Goal: Task Accomplishment & Management: Complete application form

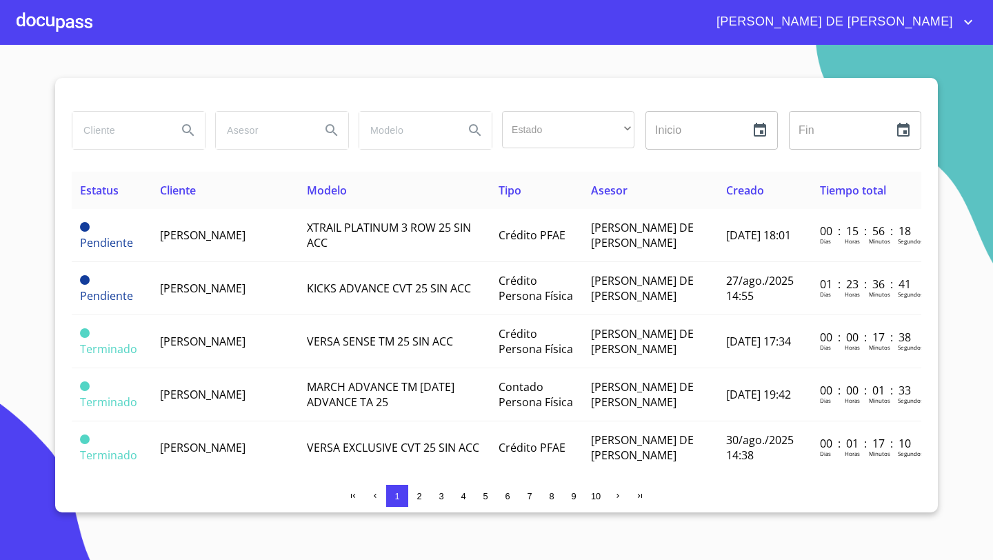
click at [62, 23] on div at bounding box center [55, 22] width 76 height 44
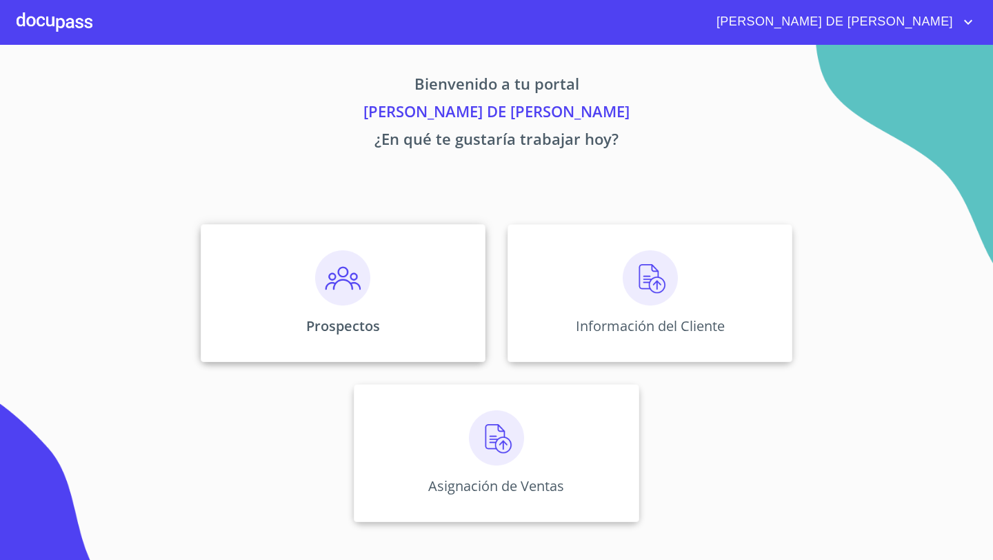
click at [336, 317] on p "Prospectos" at bounding box center [343, 326] width 74 height 19
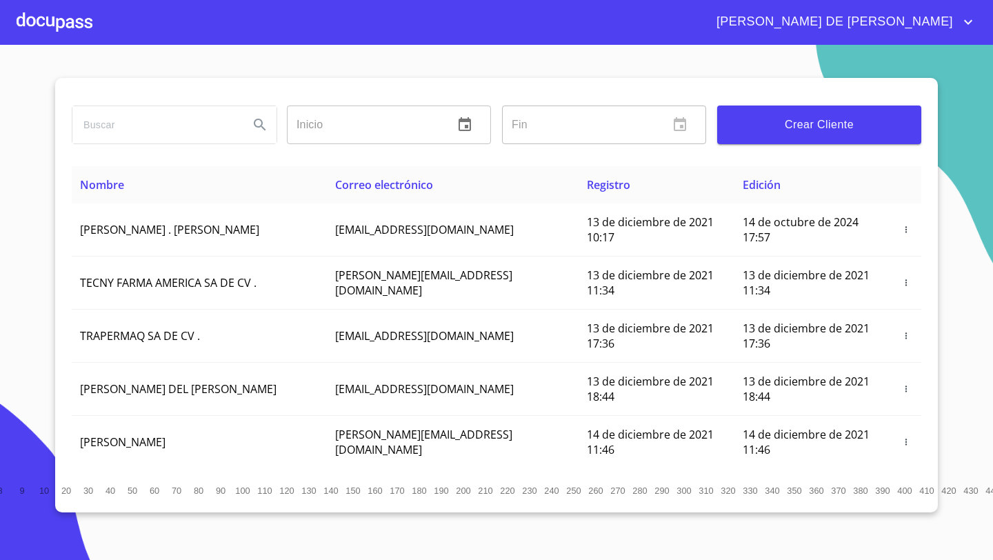
click at [796, 136] on button "Crear Cliente" at bounding box center [819, 125] width 204 height 39
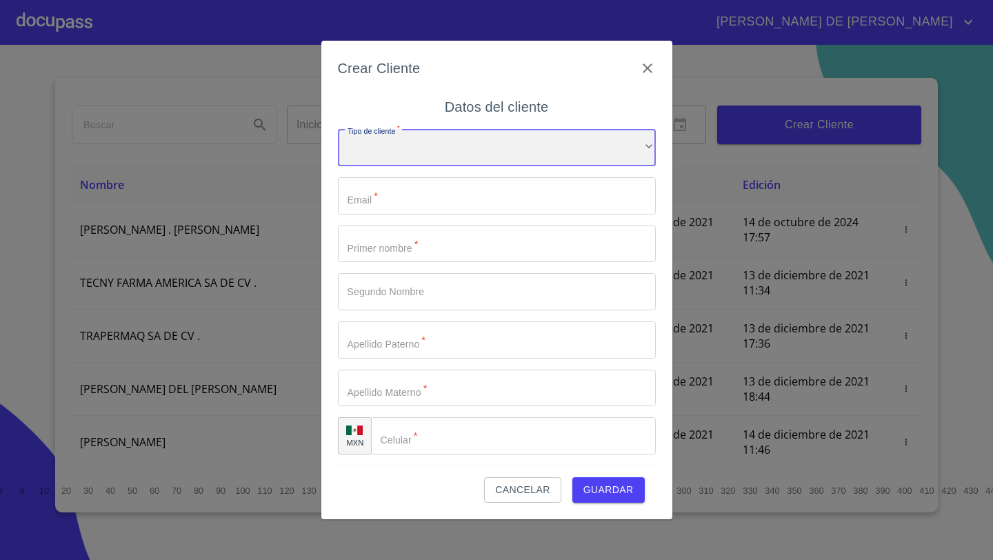
click at [452, 141] on div "​" at bounding box center [497, 147] width 318 height 37
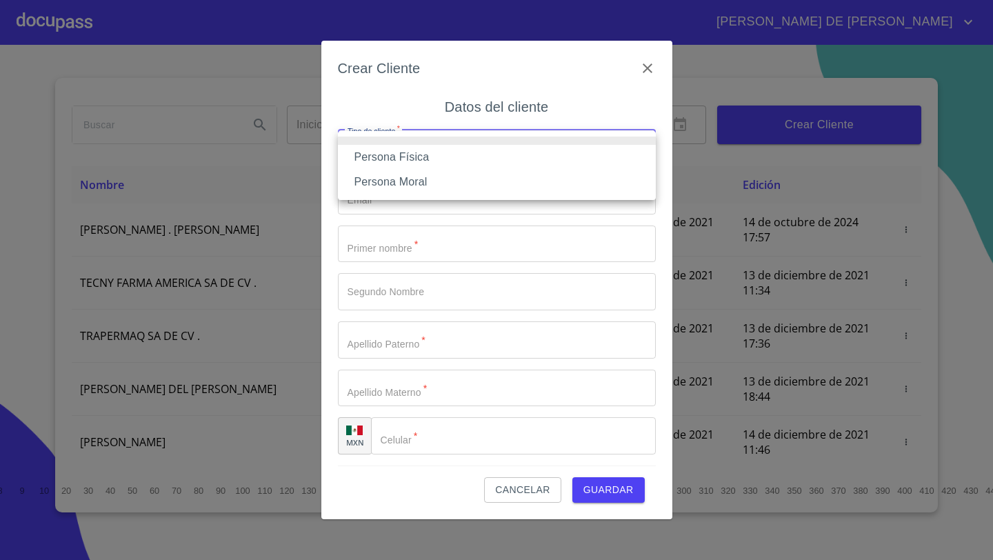
click at [276, 172] on div at bounding box center [496, 280] width 993 height 560
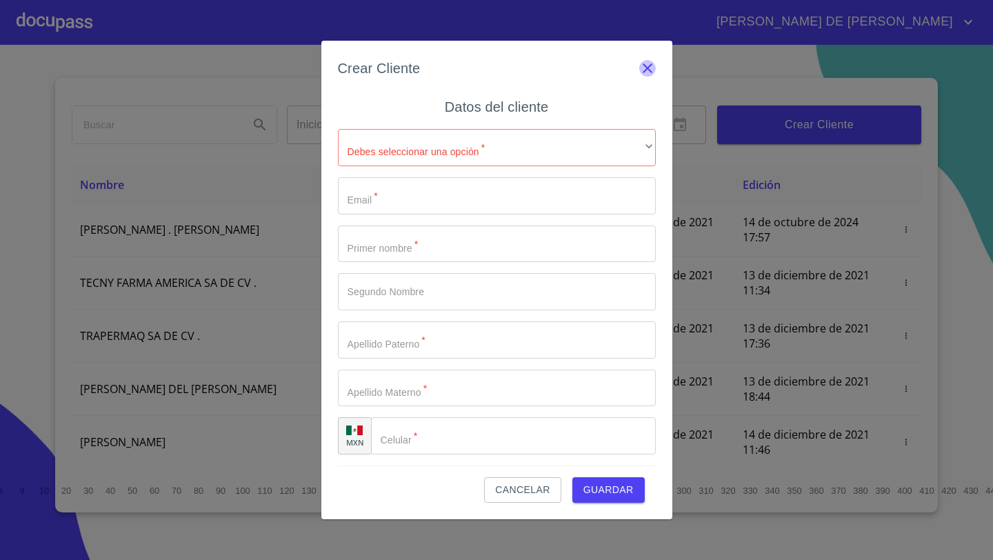
click at [649, 71] on icon "button" at bounding box center [647, 68] width 17 height 17
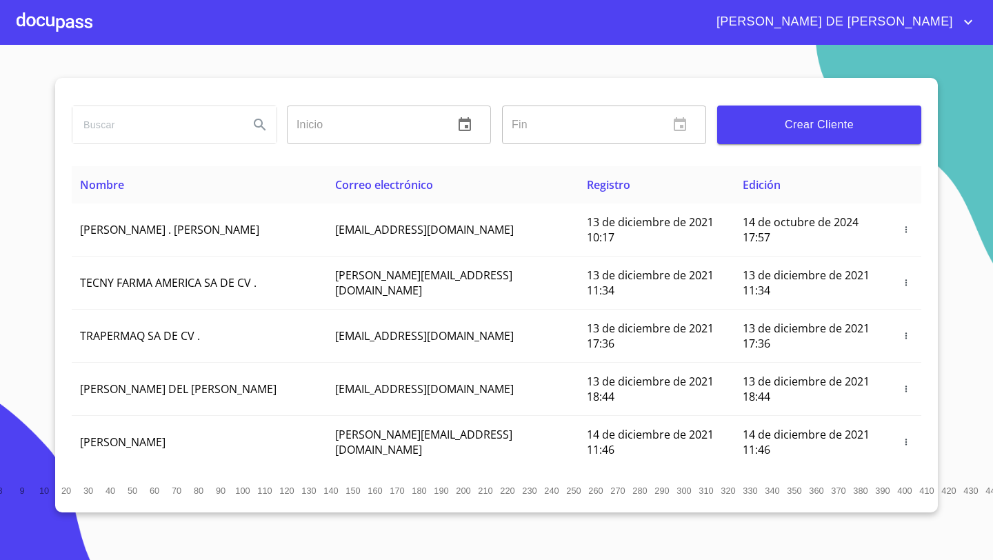
click at [52, 28] on div at bounding box center [55, 22] width 76 height 44
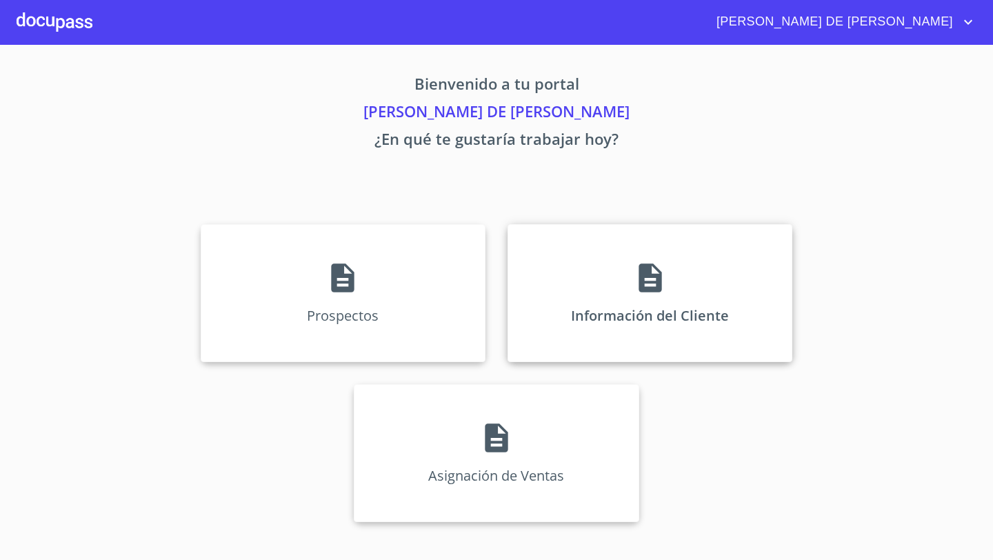
click at [591, 272] on div "Información del Cliente" at bounding box center [650, 293] width 285 height 138
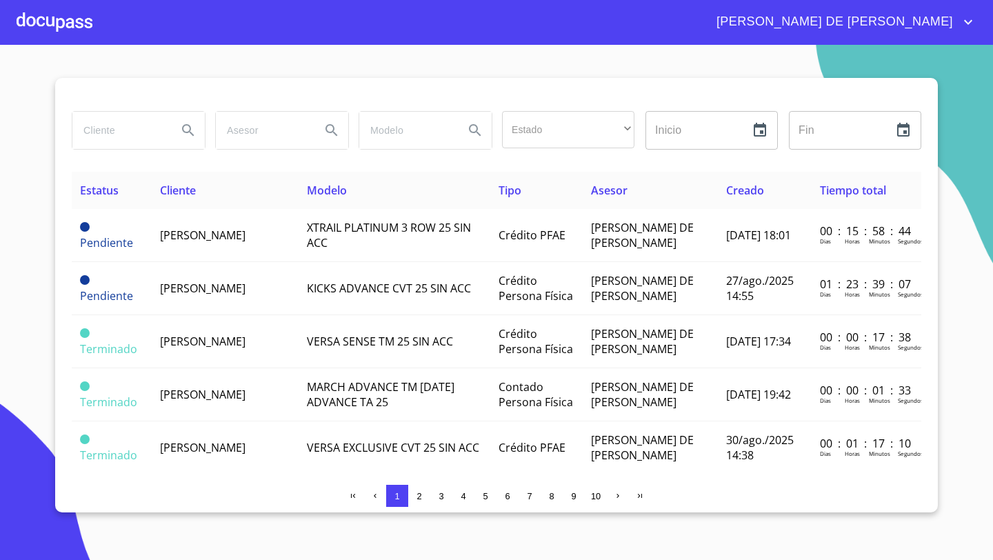
click at [85, 32] on div at bounding box center [55, 22] width 76 height 44
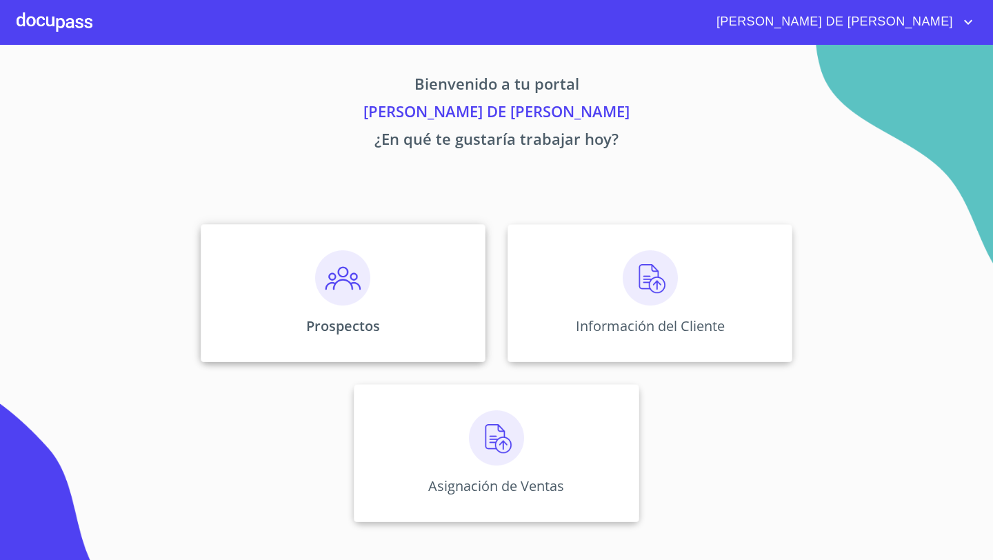
click at [261, 271] on div "Prospectos" at bounding box center [343, 293] width 285 height 138
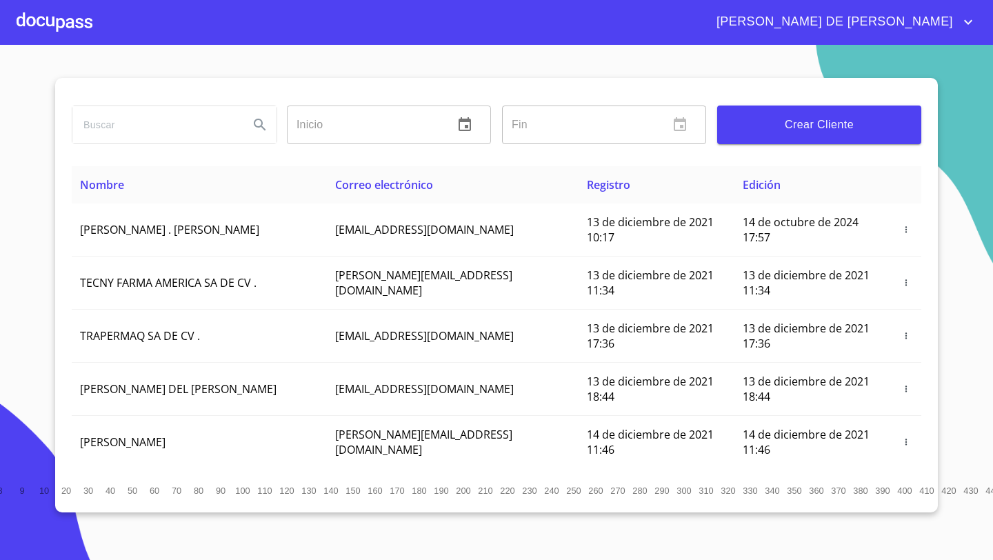
click at [52, 26] on div at bounding box center [55, 22] width 76 height 44
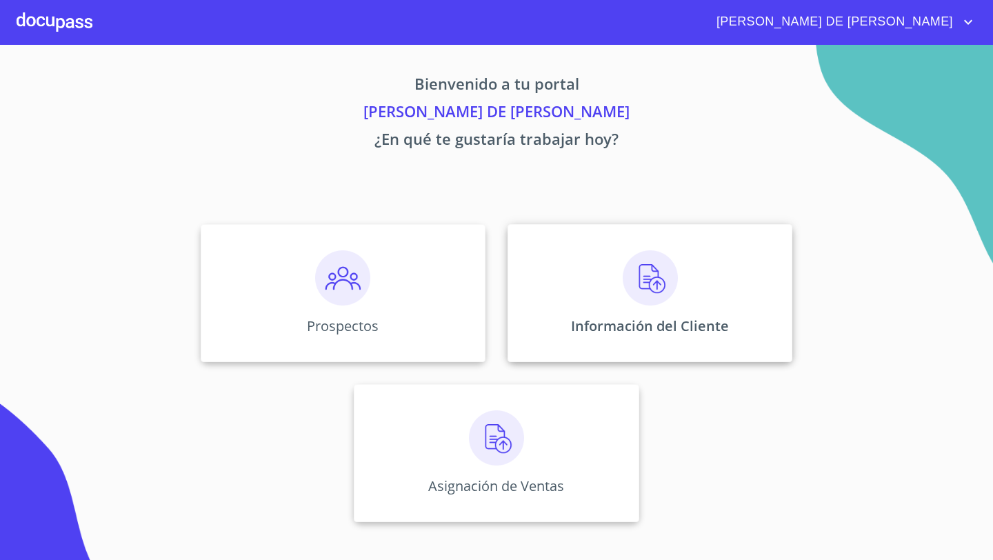
click at [614, 279] on div "Información del Cliente" at bounding box center [650, 293] width 285 height 138
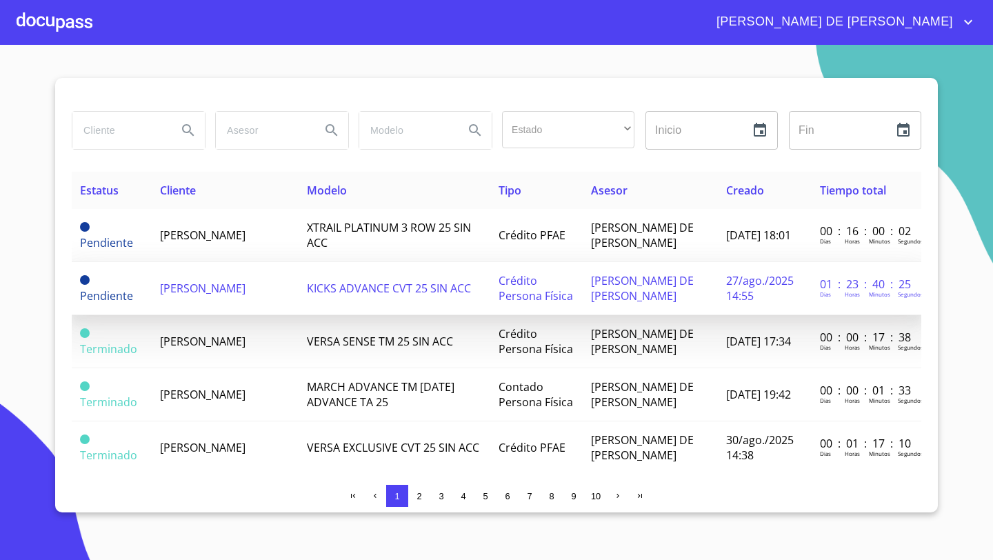
click at [209, 292] on span "[PERSON_NAME]" at bounding box center [203, 288] width 86 height 15
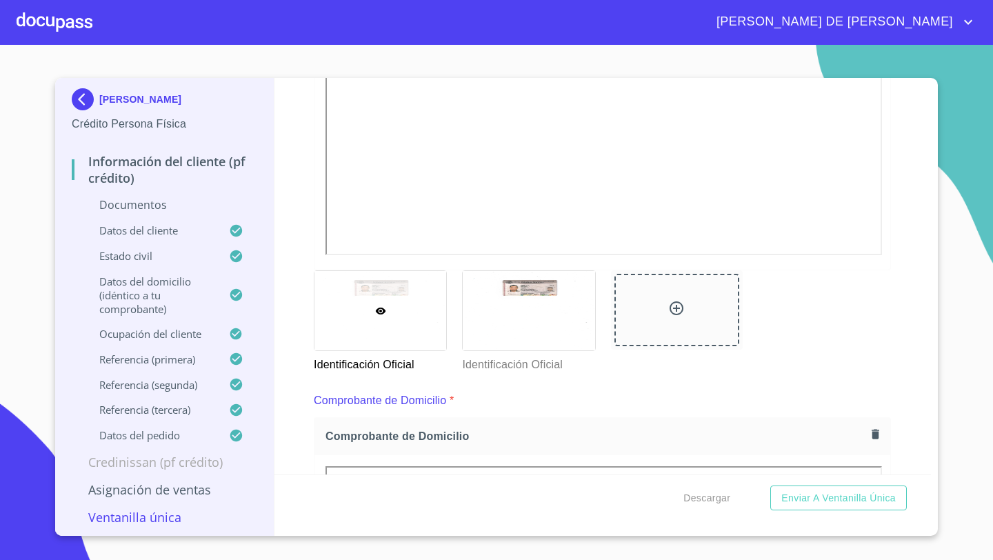
scroll to position [432, 0]
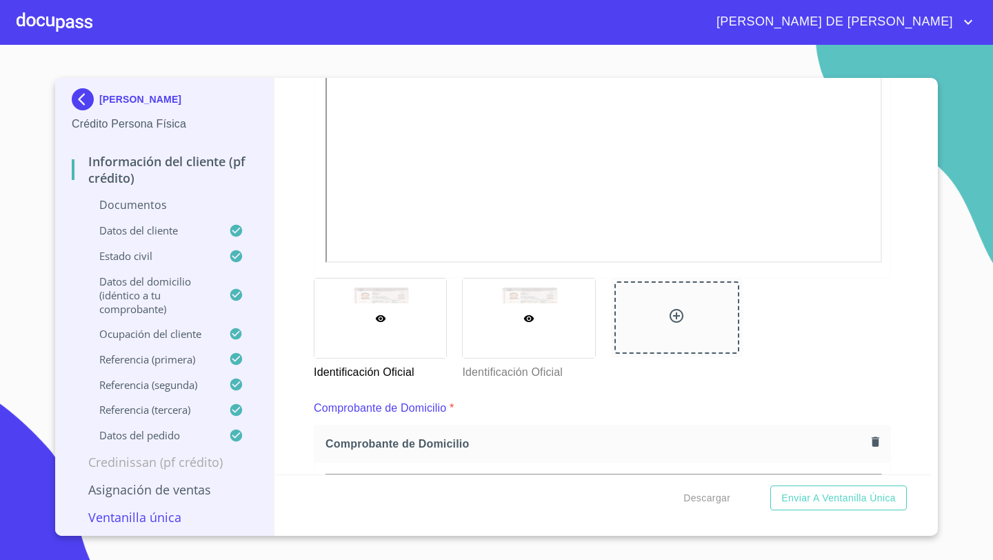
click at [529, 323] on div at bounding box center [529, 318] width 132 height 79
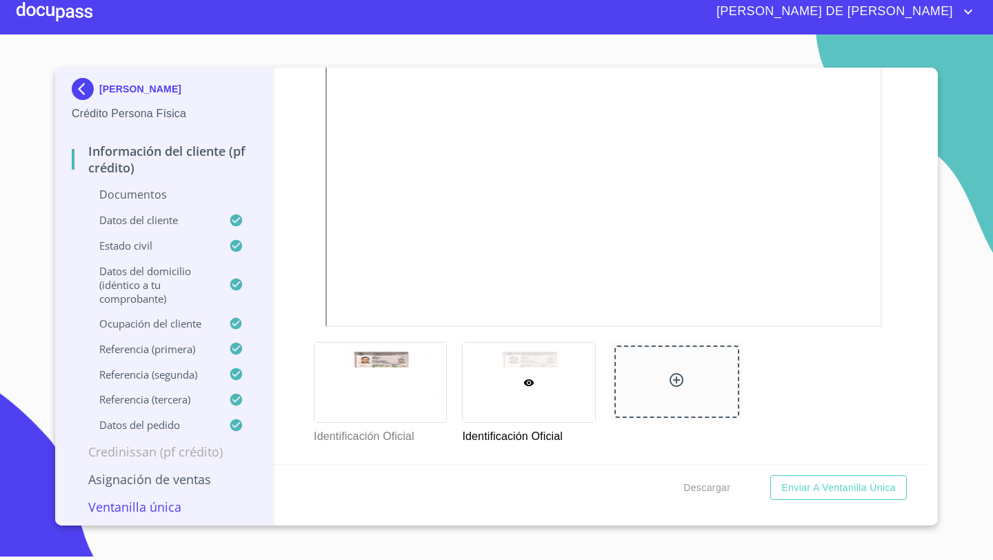
scroll to position [232, 0]
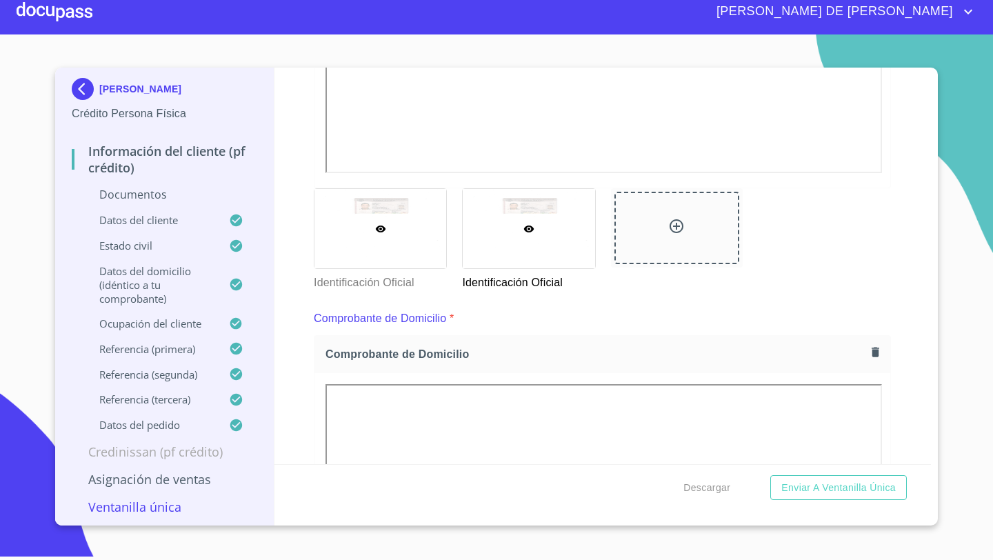
click at [365, 206] on div at bounding box center [380, 228] width 132 height 79
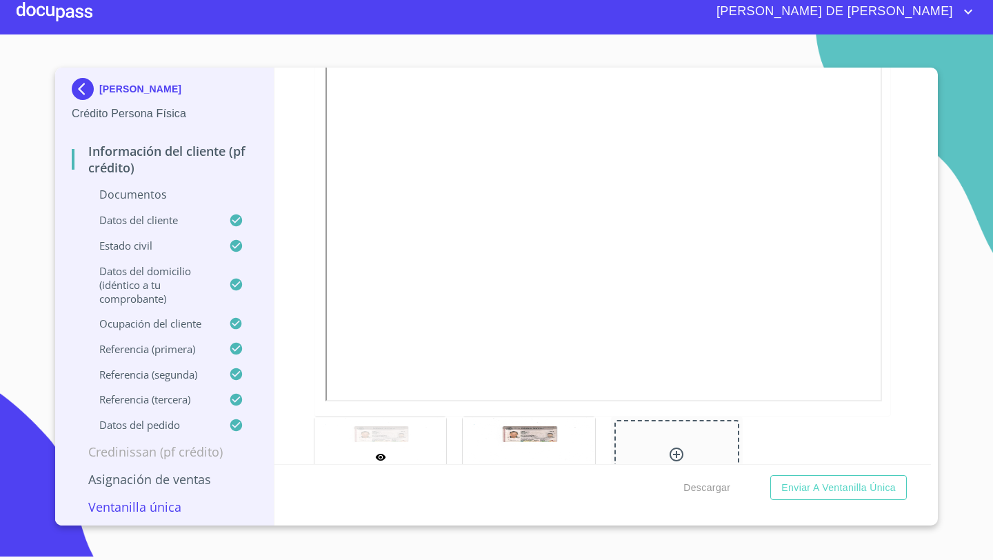
scroll to position [308, 0]
click at [376, 434] on icon at bounding box center [380, 432] width 11 height 11
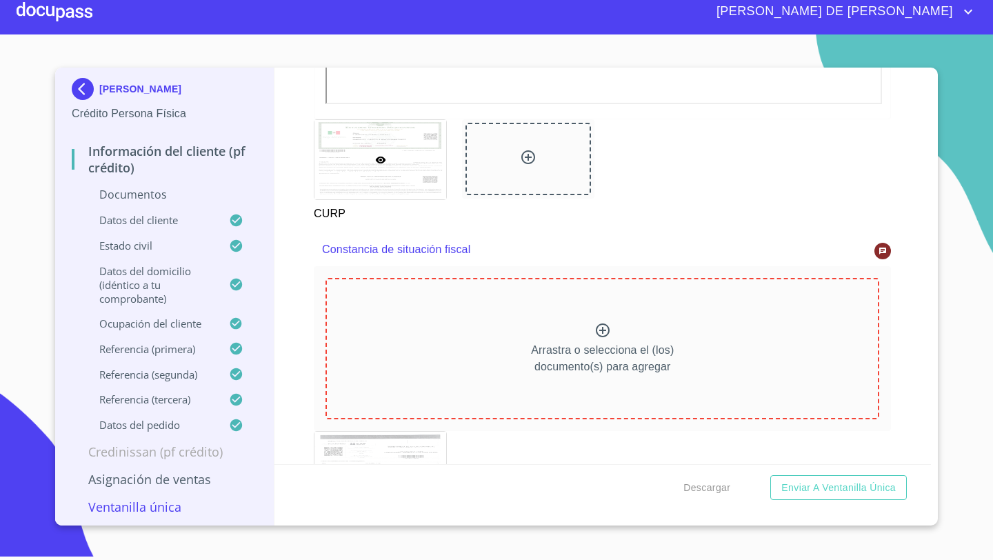
scroll to position [3602, 0]
click at [881, 254] on div at bounding box center [882, 252] width 17 height 17
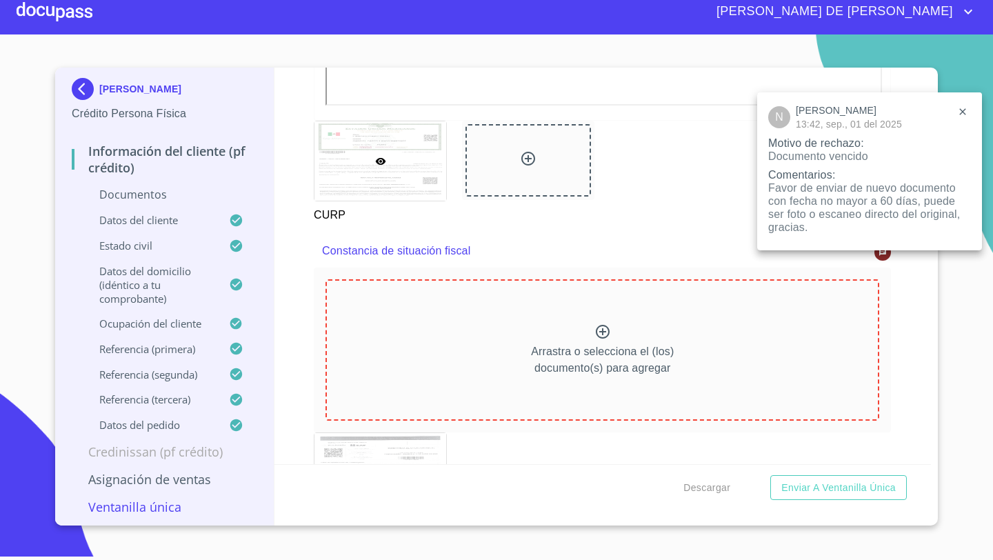
click at [726, 291] on div at bounding box center [496, 280] width 993 height 560
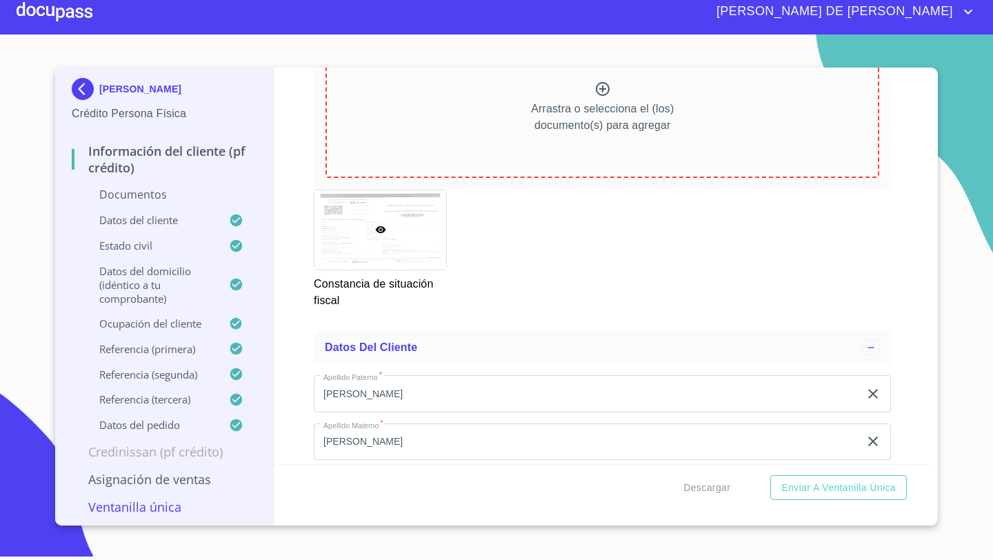
scroll to position [3807, 0]
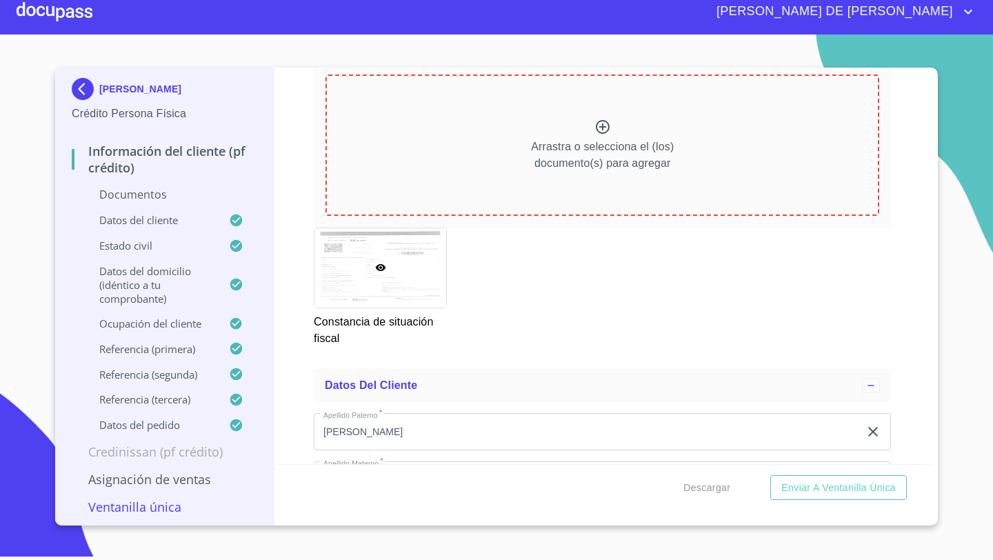
click at [624, 134] on div "Arrastra o selecciona el (los) documento(s) para agregar" at bounding box center [602, 144] width 554 height 141
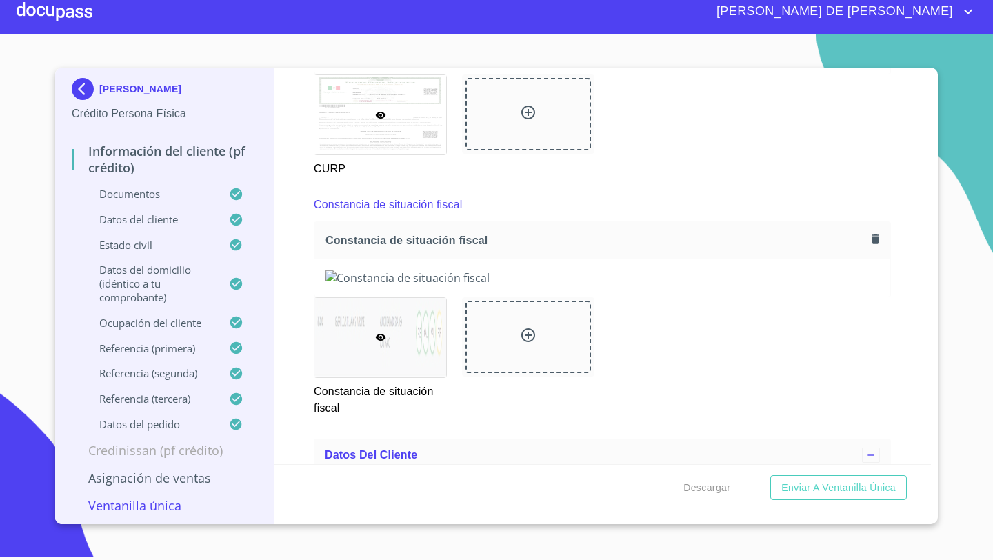
scroll to position [3635, 0]
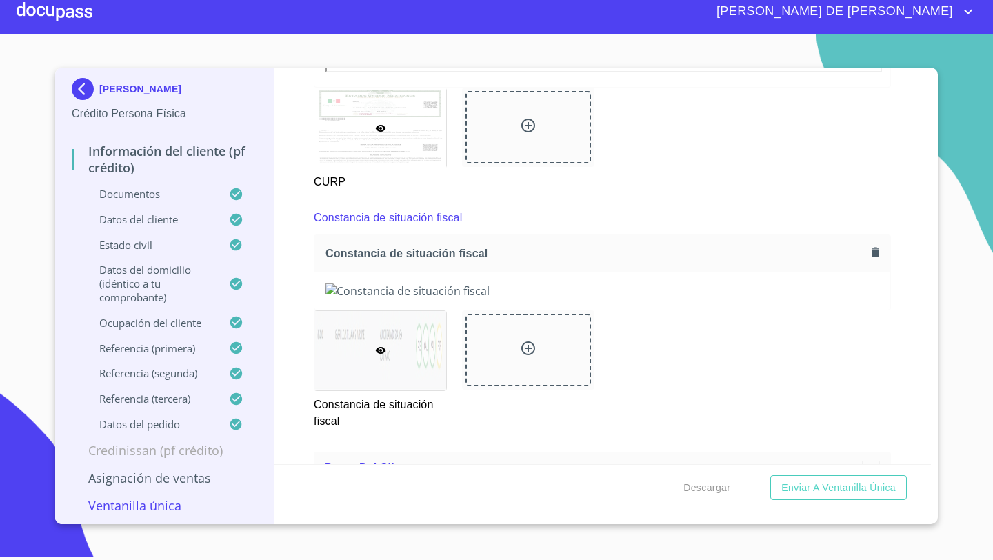
click at [880, 249] on icon "button" at bounding box center [875, 252] width 13 height 13
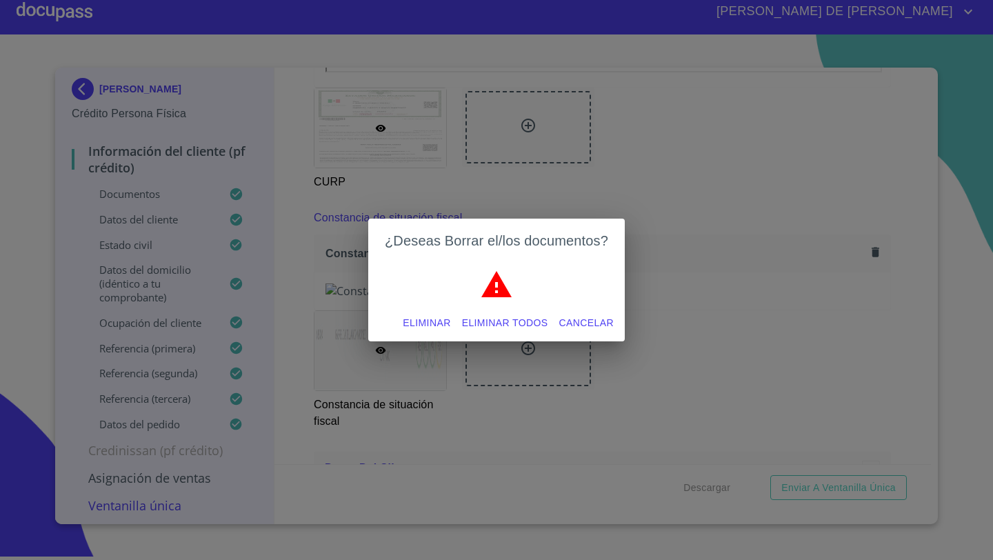
click at [430, 322] on span "Eliminar" at bounding box center [427, 322] width 48 height 17
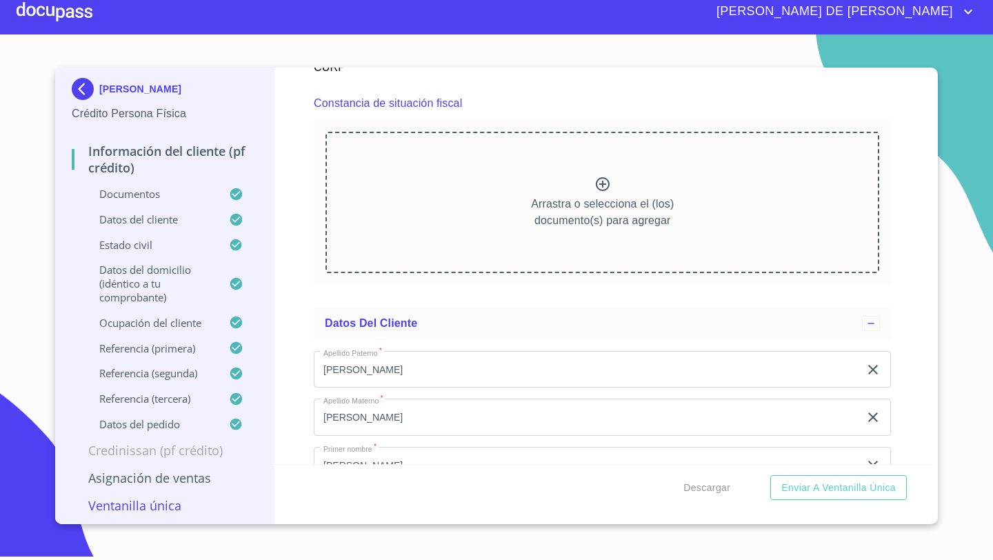
scroll to position [3678, 0]
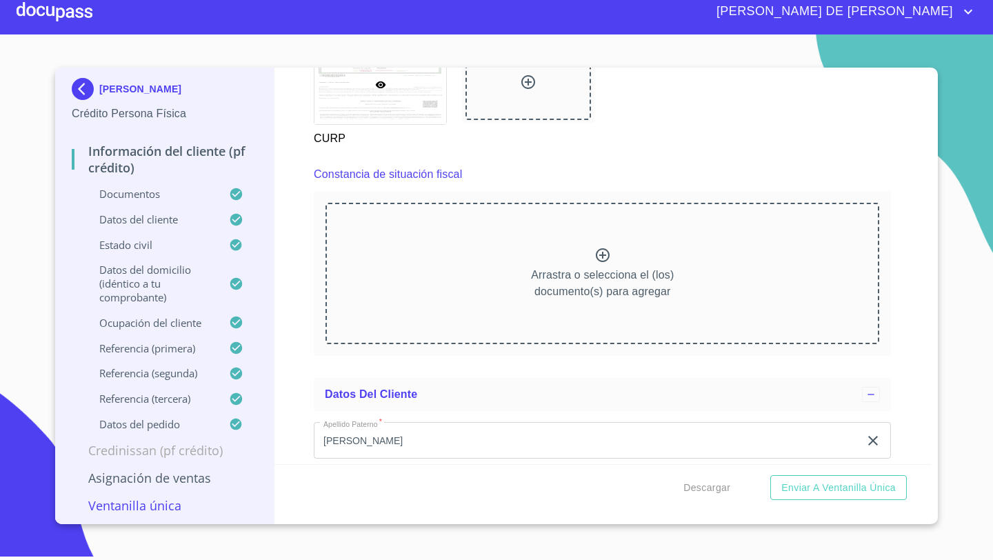
click at [68, 10] on div at bounding box center [55, 12] width 76 height 44
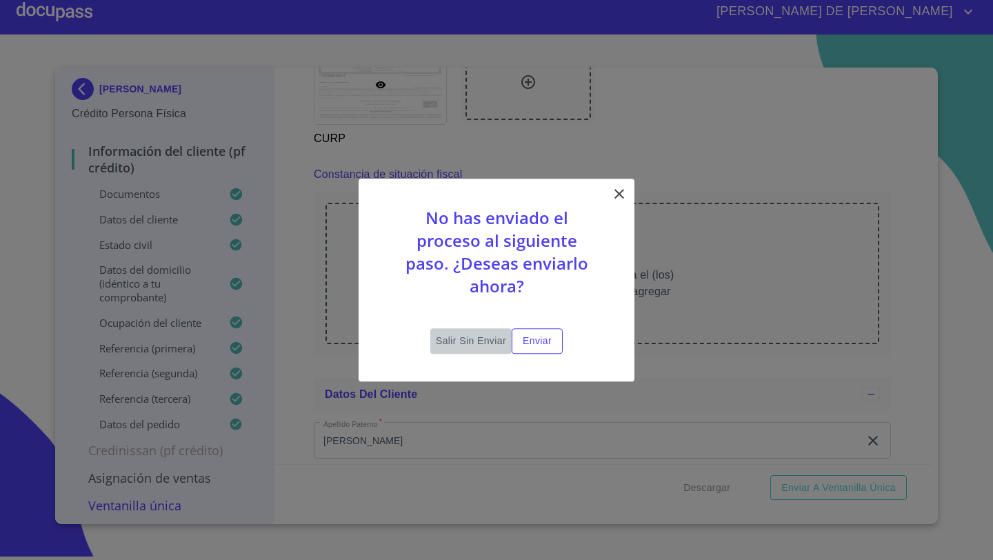
click at [473, 332] on span "Salir sin enviar" at bounding box center [471, 340] width 70 height 17
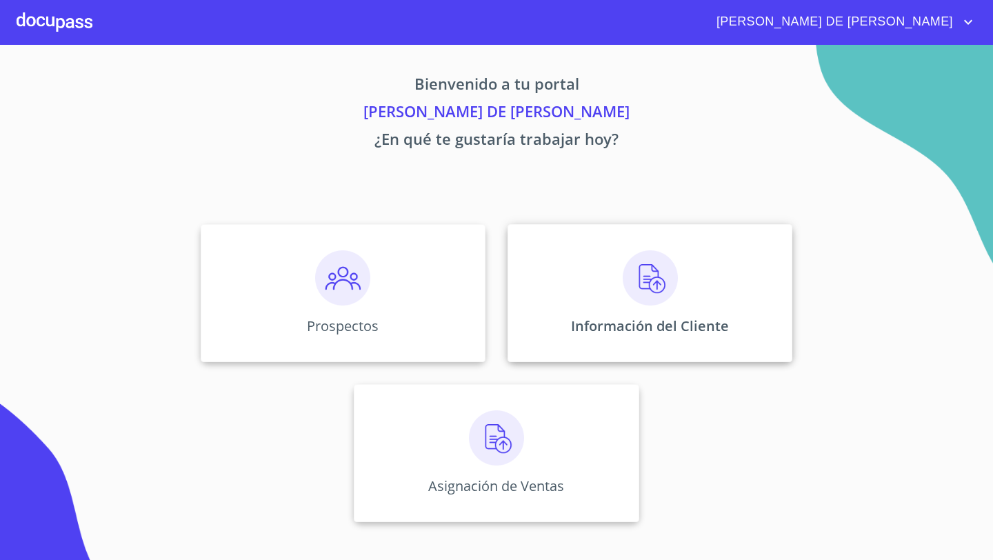
click at [604, 327] on p "Información del Cliente" at bounding box center [650, 326] width 158 height 19
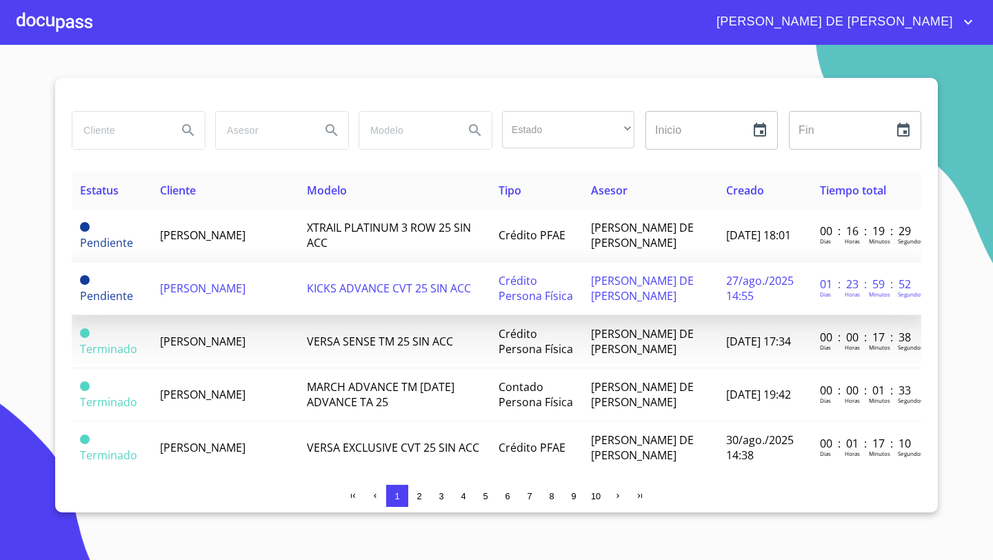
click at [207, 292] on span "[PERSON_NAME]" at bounding box center [203, 288] width 86 height 15
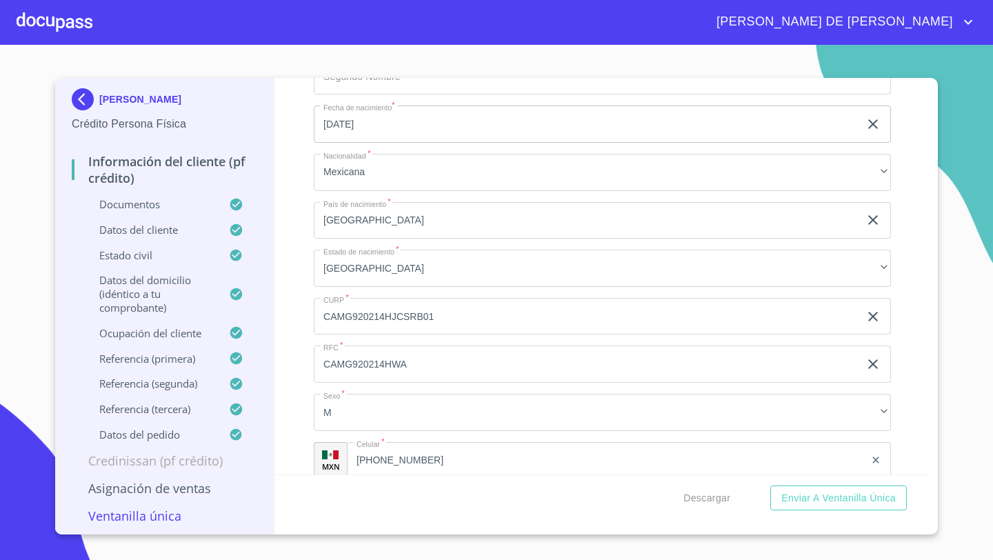
scroll to position [4190, 0]
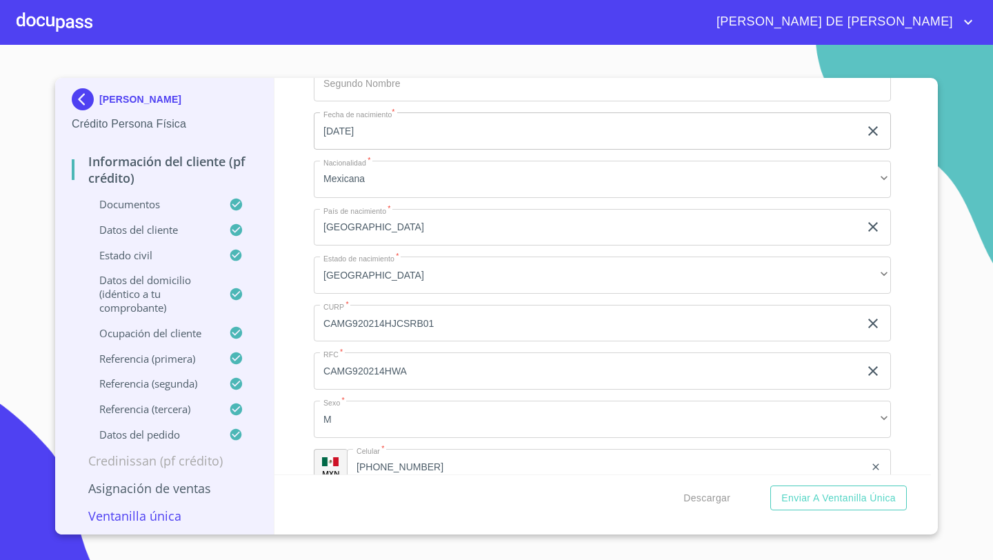
click at [875, 130] on icon "button" at bounding box center [873, 131] width 10 height 10
click at [877, 132] on icon "button" at bounding box center [873, 131] width 17 height 17
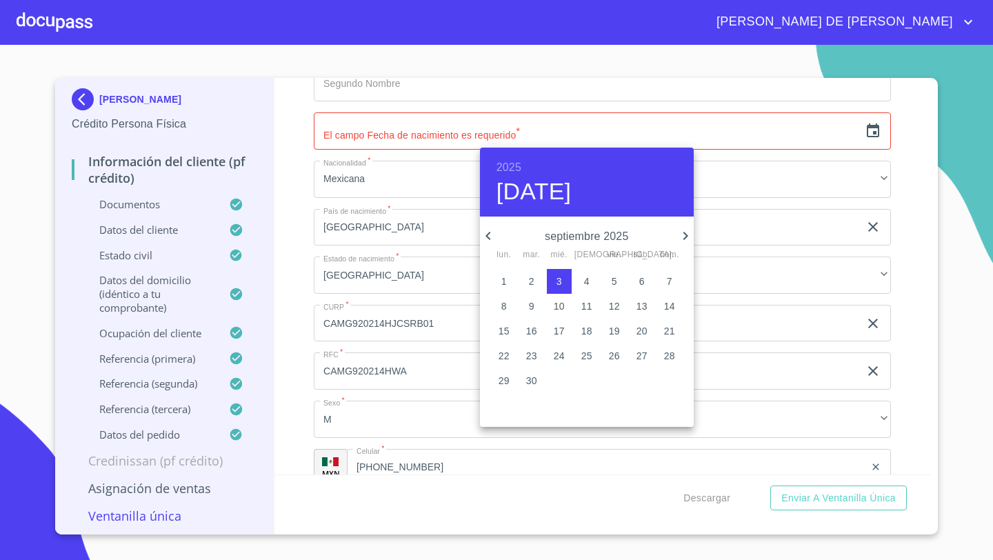
click at [517, 166] on h6 "2025" at bounding box center [509, 167] width 25 height 19
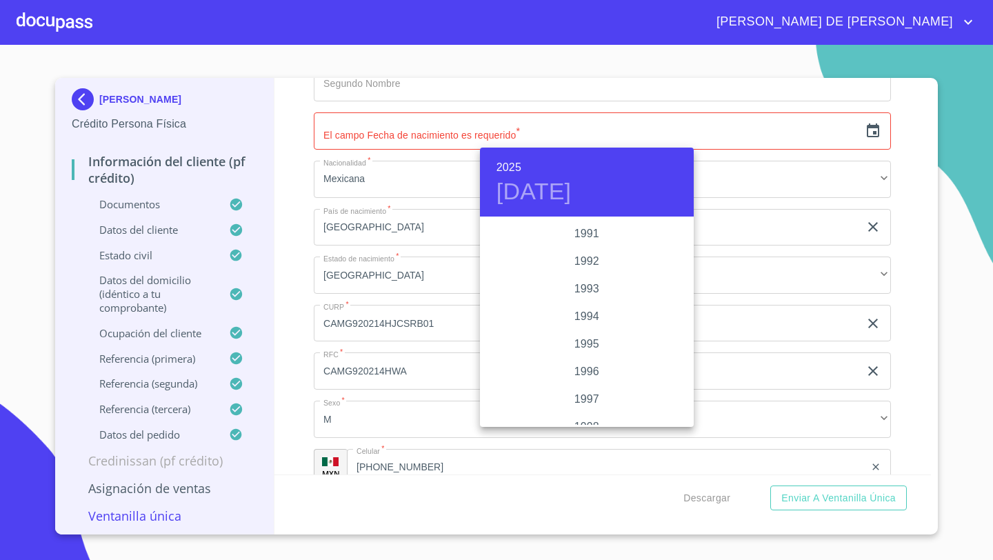
scroll to position [1815, 0]
click at [589, 269] on div "1992" at bounding box center [587, 265] width 214 height 28
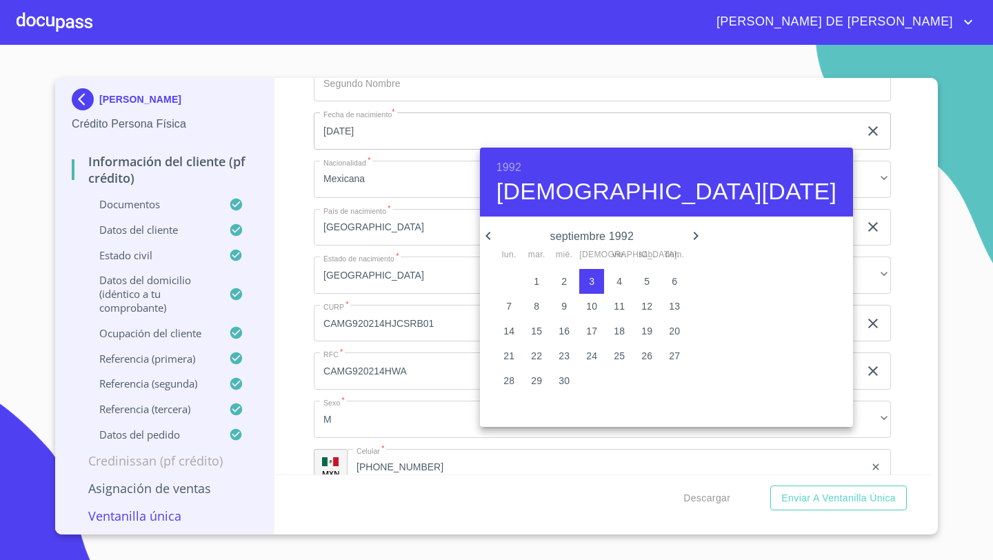
click at [490, 235] on icon "button" at bounding box center [488, 236] width 17 height 17
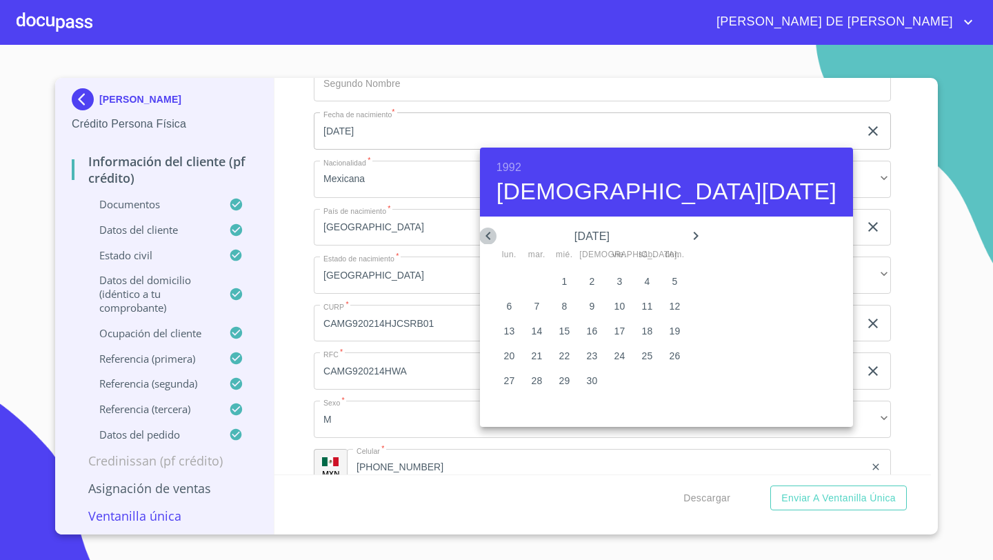
click at [490, 235] on icon "button" at bounding box center [488, 236] width 17 height 17
click at [614, 333] on p "14" at bounding box center [619, 331] width 11 height 14
type input "[DATE]"
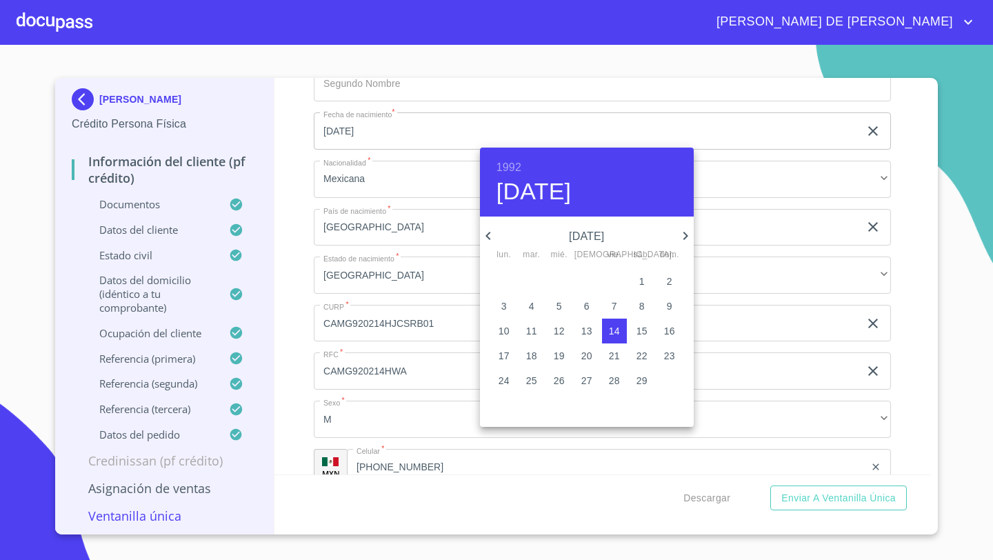
click at [302, 252] on div at bounding box center [496, 280] width 993 height 560
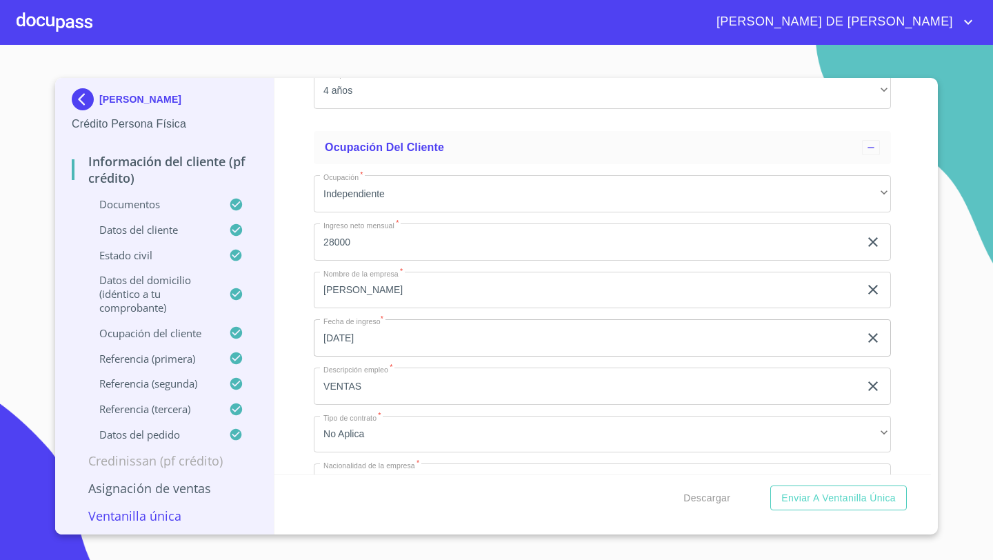
scroll to position [5369, 0]
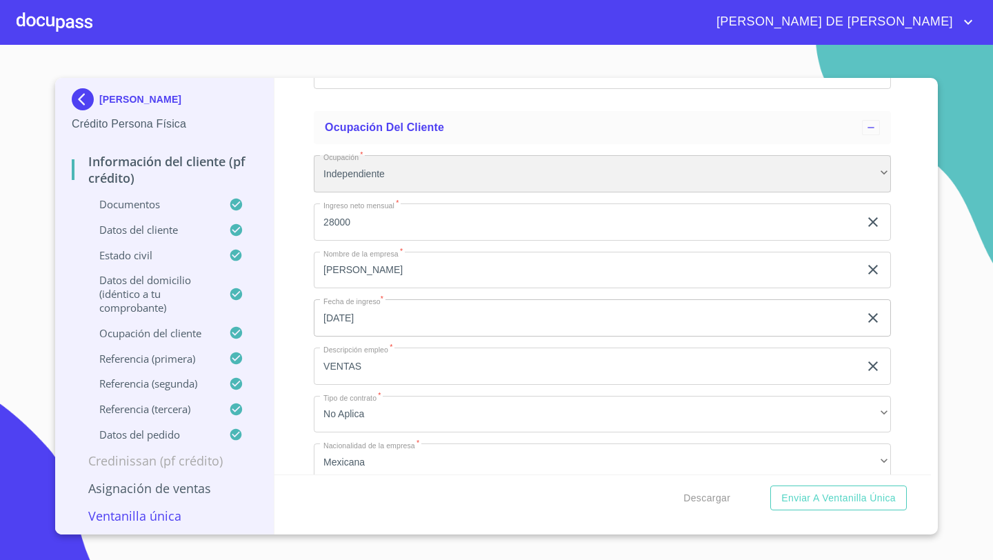
click at [889, 174] on div "Independiente" at bounding box center [602, 173] width 577 height 37
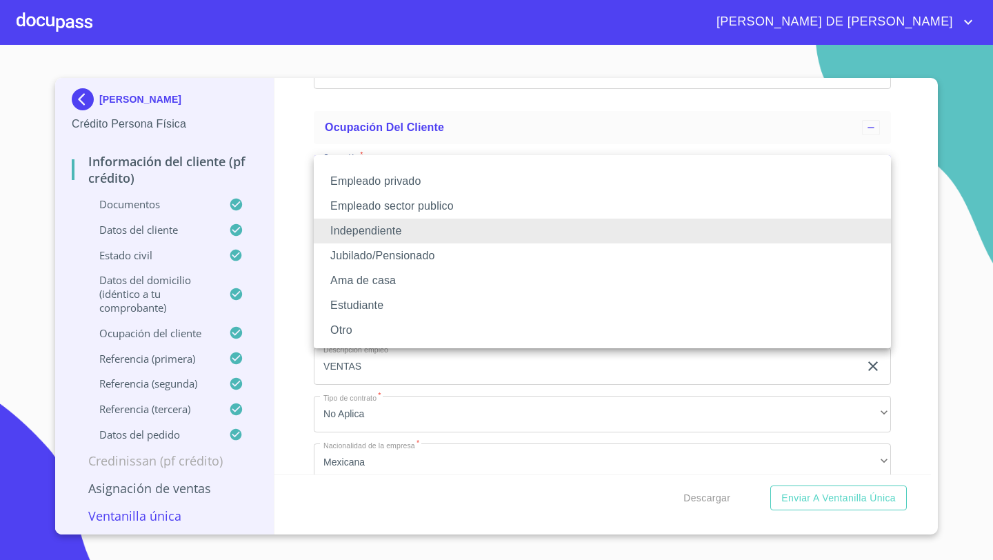
click at [371, 237] on li "Independiente" at bounding box center [602, 231] width 577 height 25
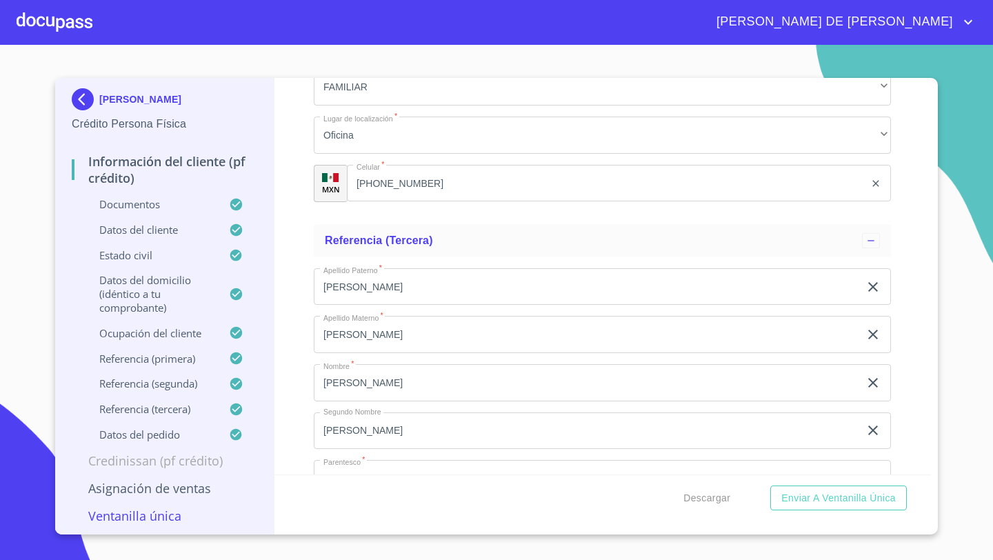
scroll to position [7533, 0]
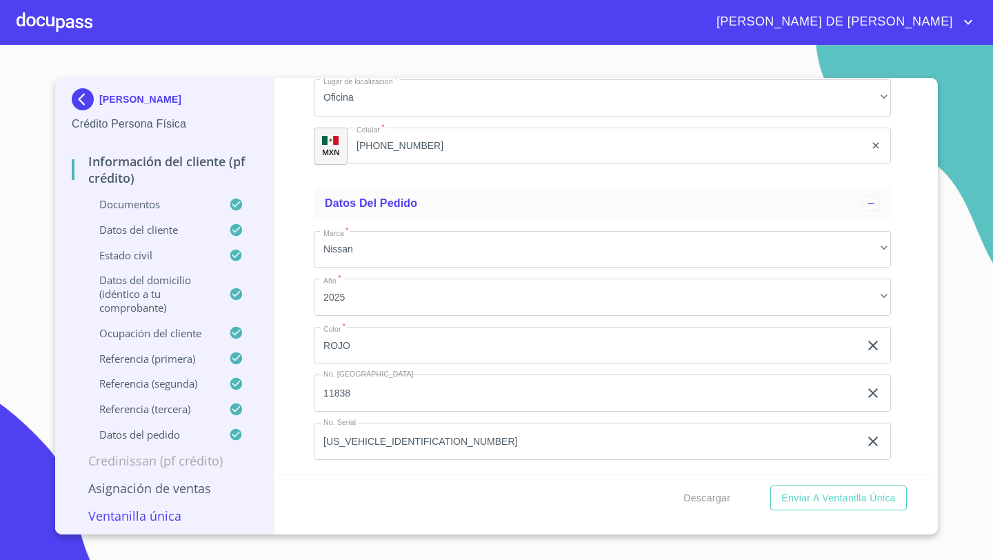
click at [21, 11] on div at bounding box center [55, 22] width 76 height 44
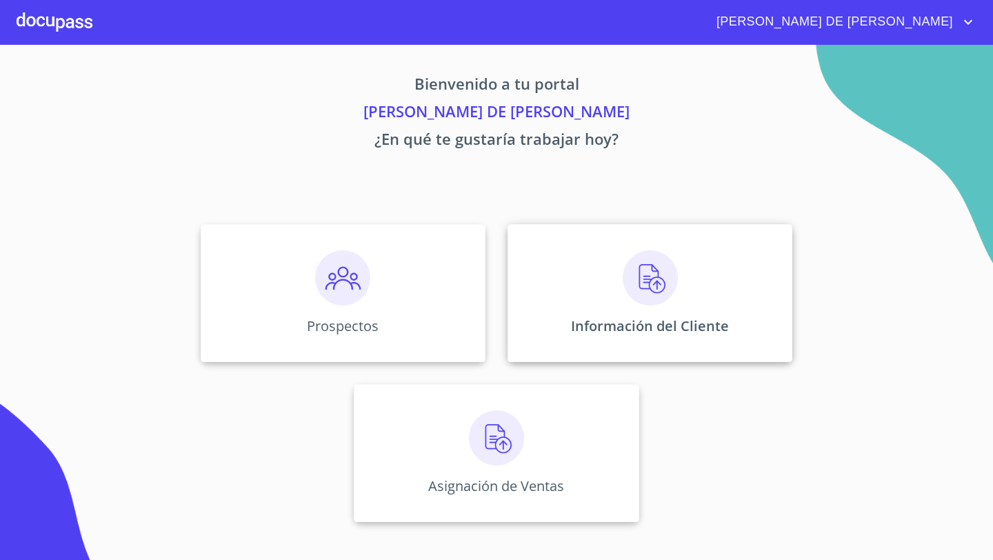
click at [577, 309] on div "Información del Cliente" at bounding box center [650, 293] width 285 height 138
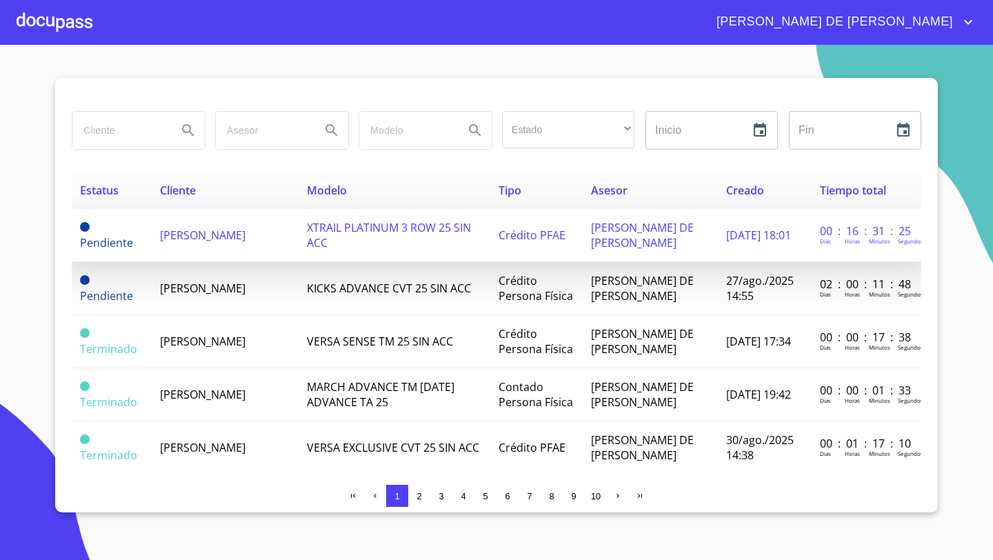
click at [177, 241] on span "[PERSON_NAME]" at bounding box center [203, 235] width 86 height 15
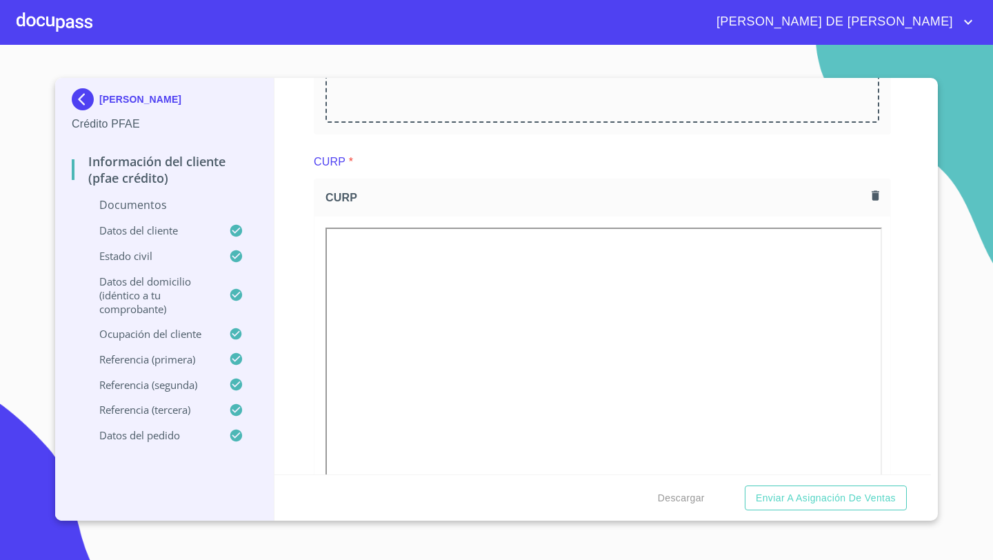
scroll to position [1937, 0]
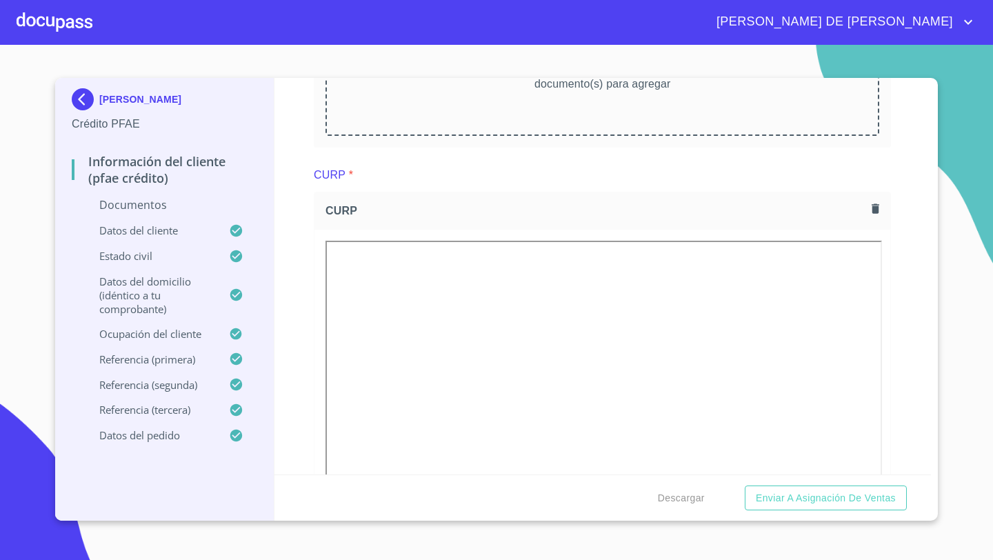
click at [881, 208] on icon "button" at bounding box center [875, 208] width 13 height 13
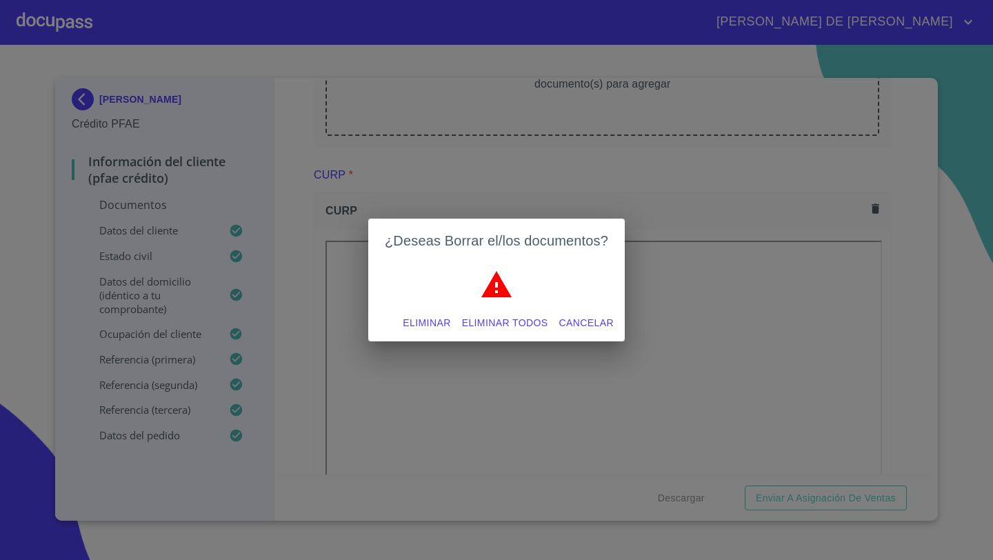
click at [428, 328] on span "Eliminar" at bounding box center [427, 322] width 48 height 17
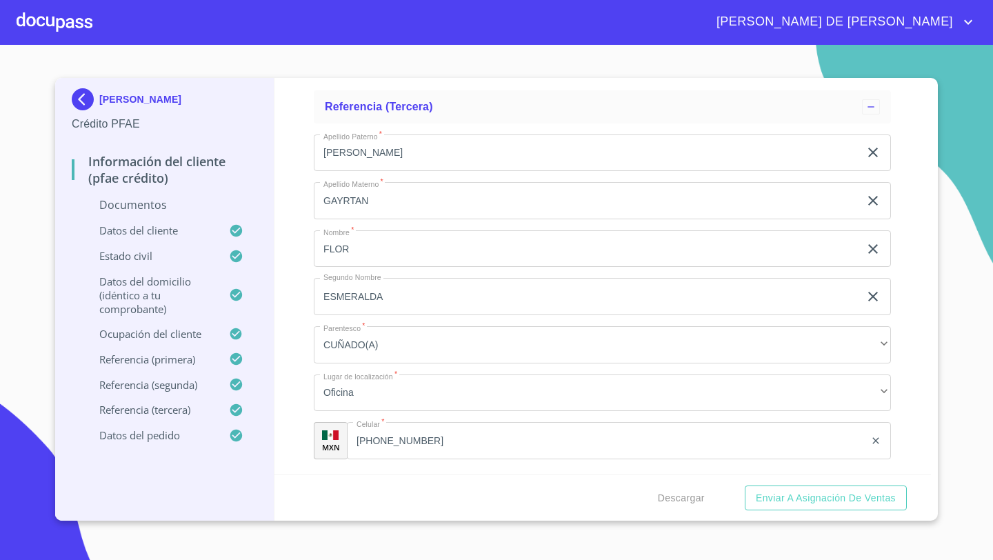
scroll to position [6457, 0]
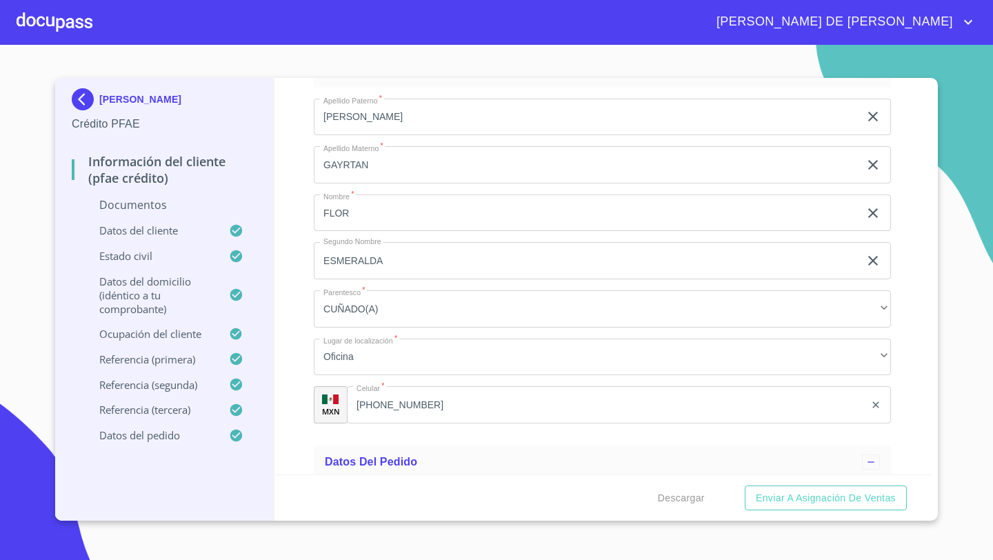
click at [57, 26] on div at bounding box center [55, 22] width 76 height 44
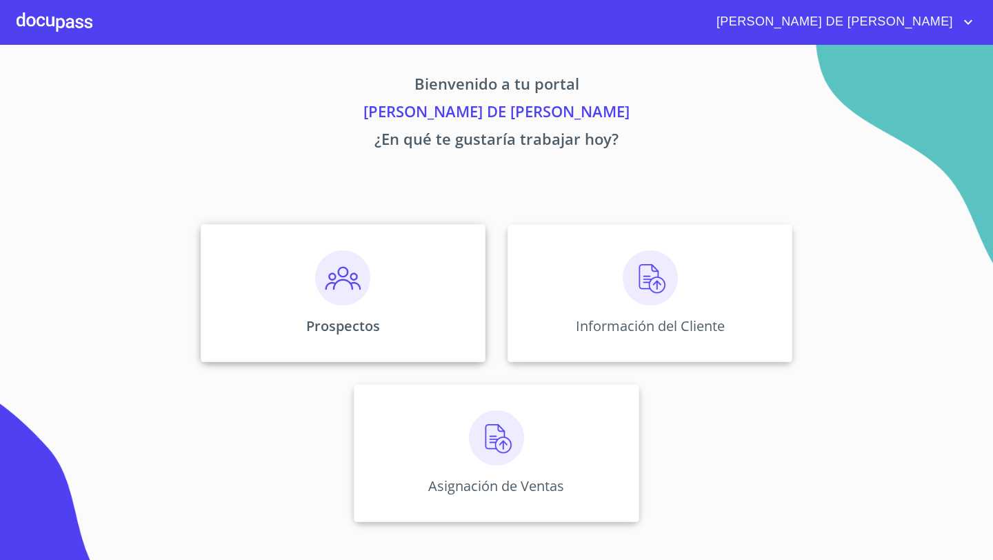
click at [348, 294] on img at bounding box center [342, 277] width 55 height 55
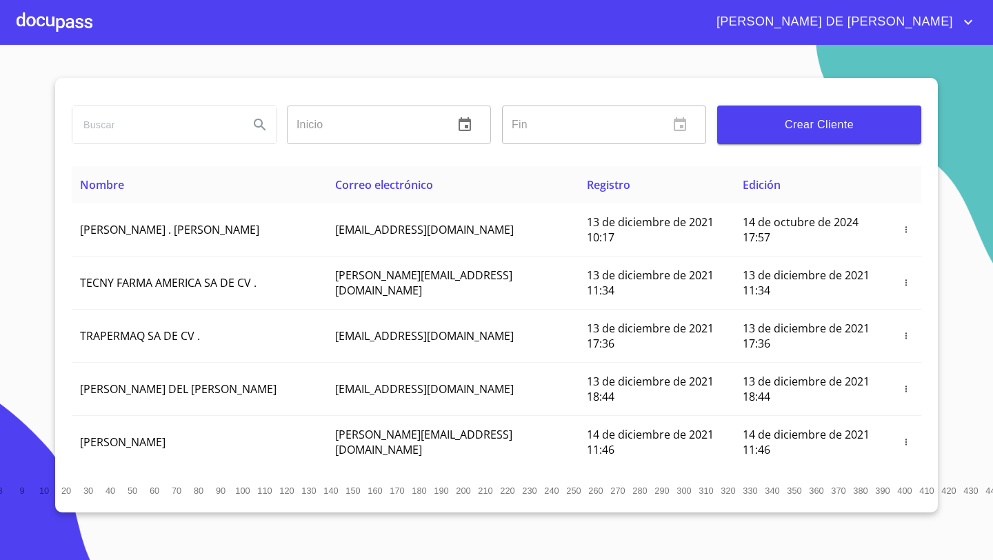
click at [117, 134] on input "search" at bounding box center [155, 124] width 166 height 37
type input "[PERSON_NAME]"
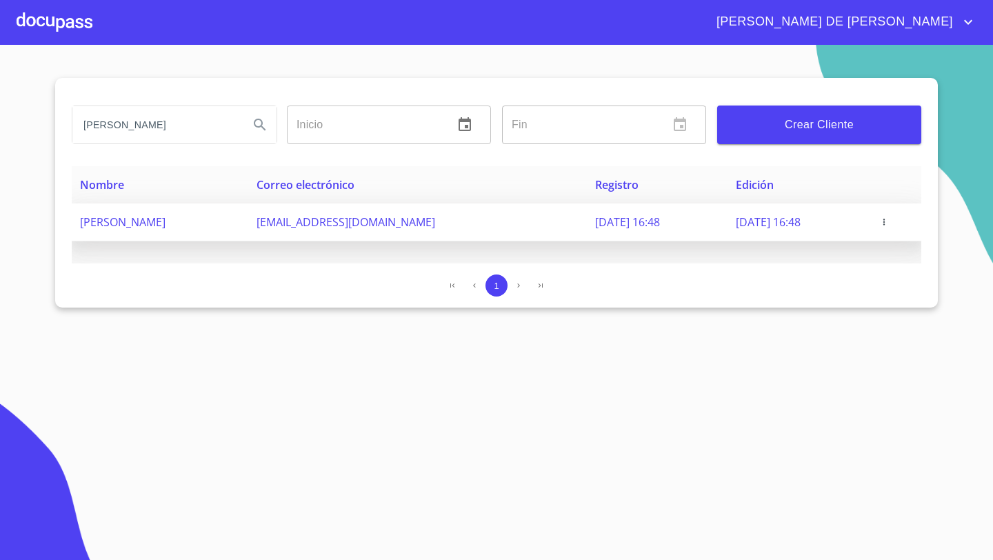
click at [889, 223] on icon "button" at bounding box center [884, 222] width 10 height 10
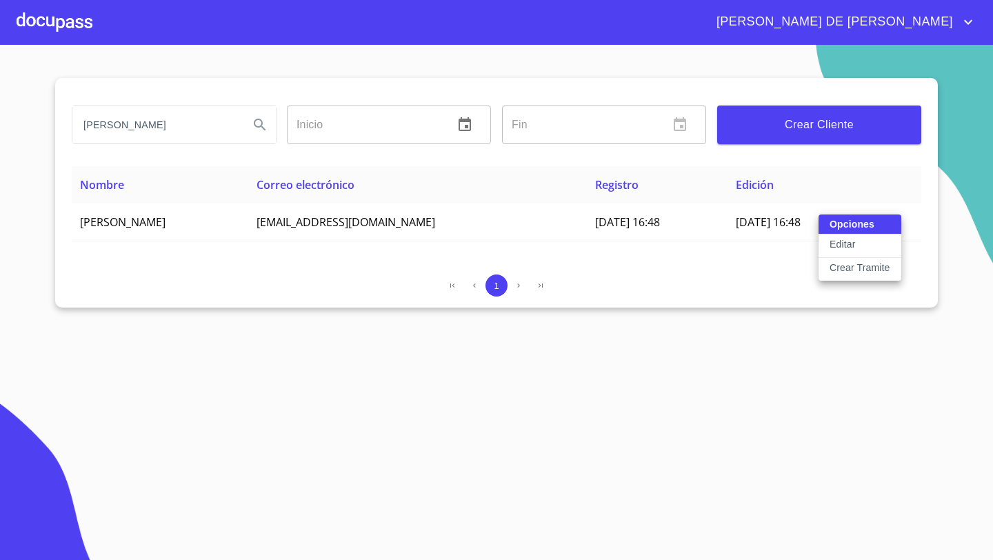
click at [845, 268] on p "Crear Tramite" at bounding box center [860, 268] width 61 height 14
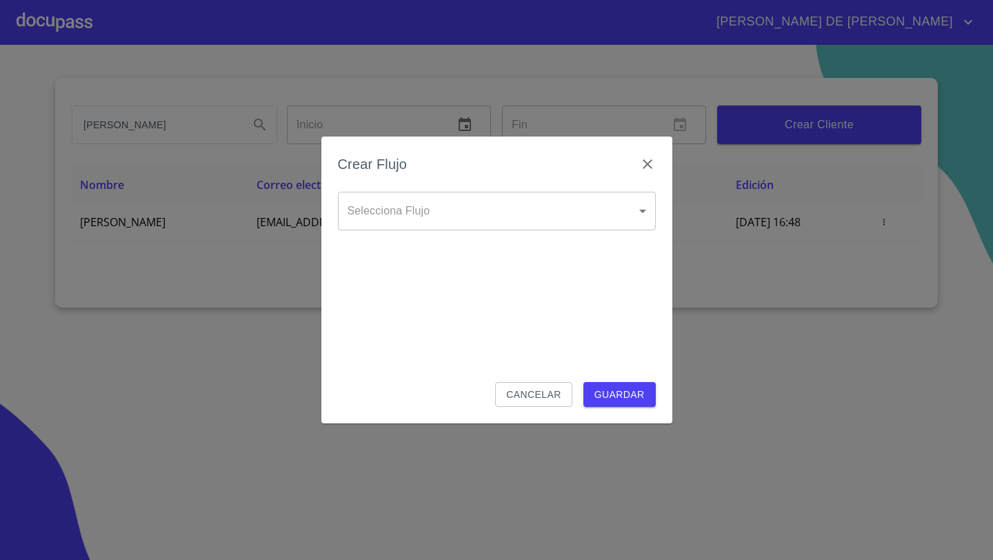
click at [555, 221] on body "[PERSON_NAME] DE [PERSON_NAME] Inicio ​ Fin ​ Crear Cliente Nombre Correo elect…" at bounding box center [496, 280] width 993 height 560
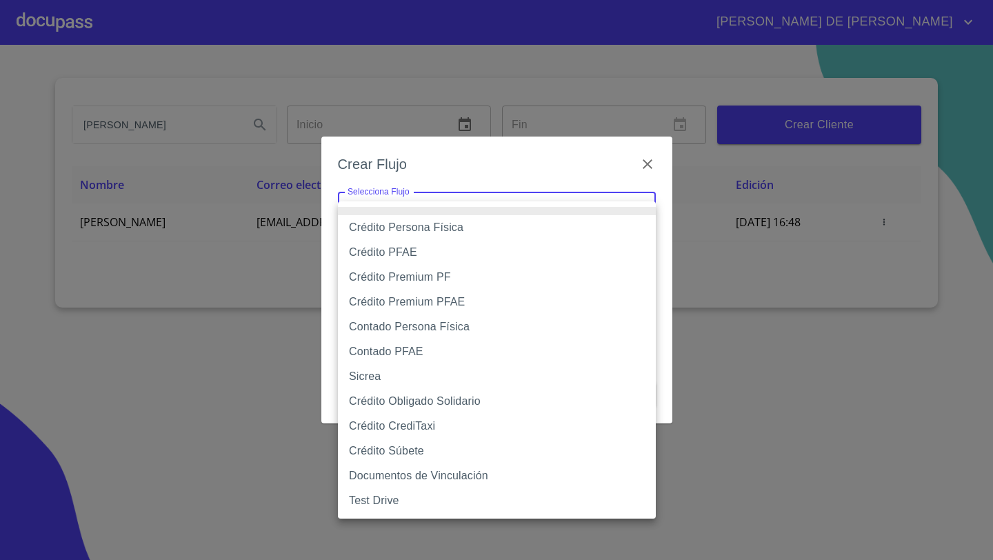
click at [323, 215] on div at bounding box center [496, 280] width 993 height 560
click at [505, 221] on body "[PERSON_NAME] DE [PERSON_NAME] Inicio ​ Fin ​ Crear Cliente Nombre Correo elect…" at bounding box center [496, 280] width 993 height 560
click at [431, 233] on li "Crédito Persona Física" at bounding box center [497, 227] width 318 height 25
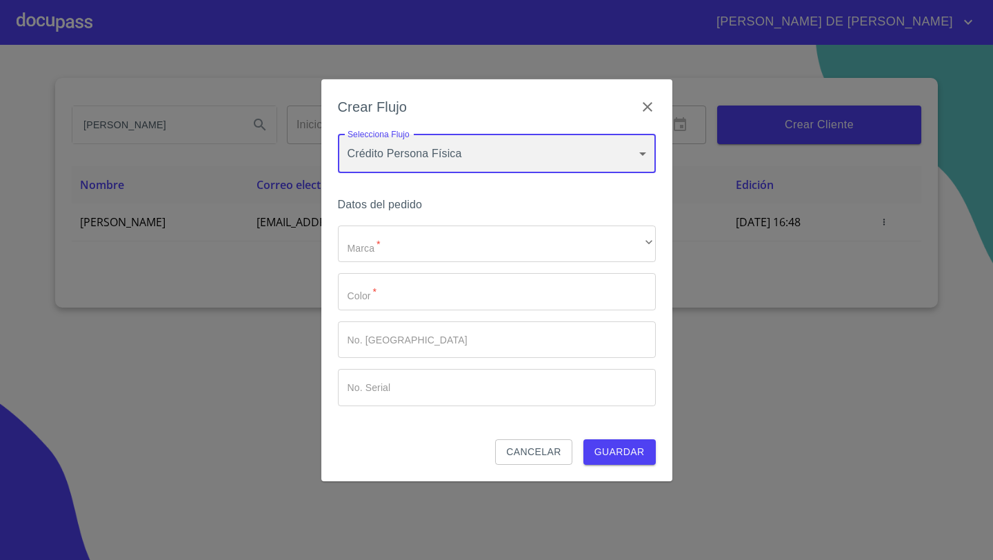
type input "61b033e49b8c202ad5bb7912"
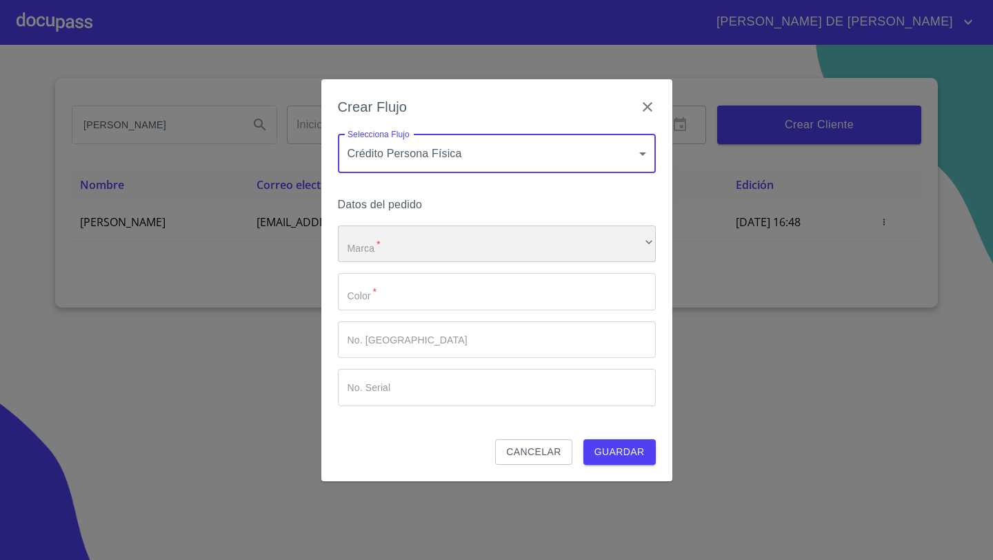
click at [618, 250] on div "​" at bounding box center [497, 244] width 318 height 37
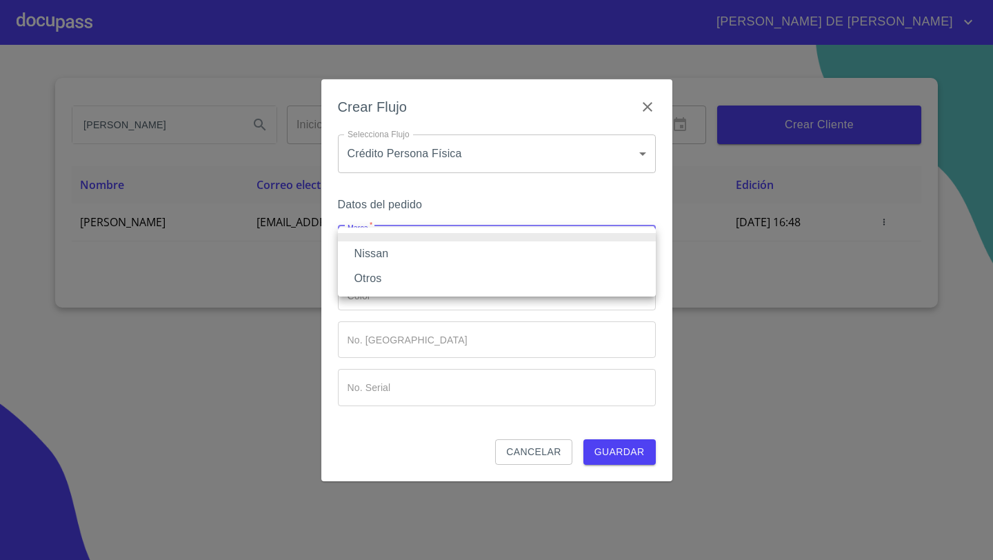
click at [428, 258] on li "Nissan" at bounding box center [497, 253] width 318 height 25
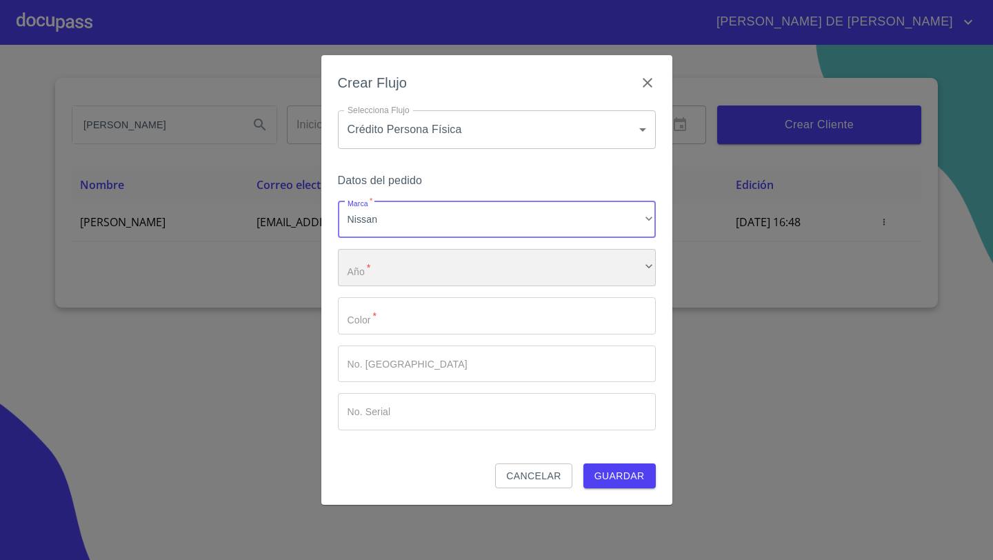
click at [409, 262] on div "​" at bounding box center [497, 267] width 318 height 37
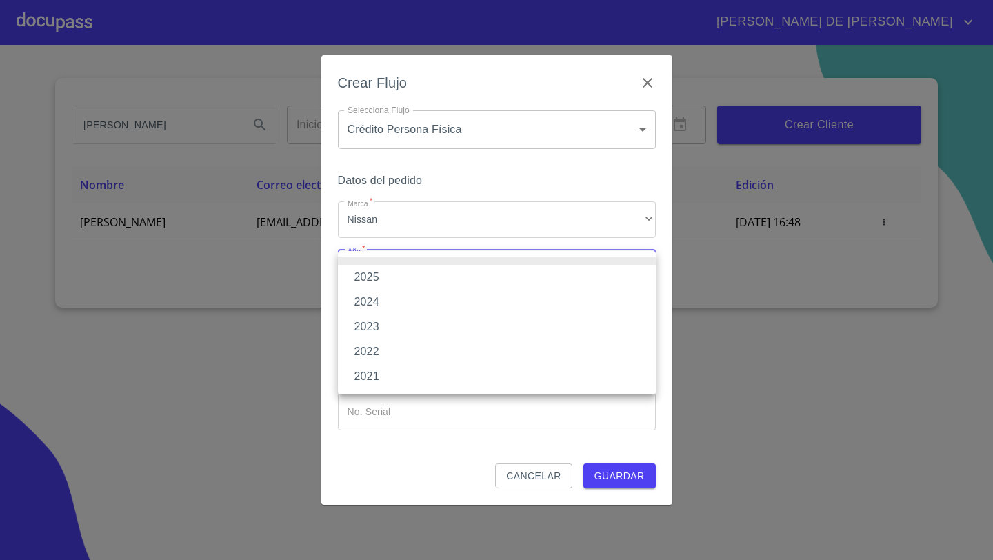
click at [377, 280] on li "2025" at bounding box center [497, 277] width 318 height 25
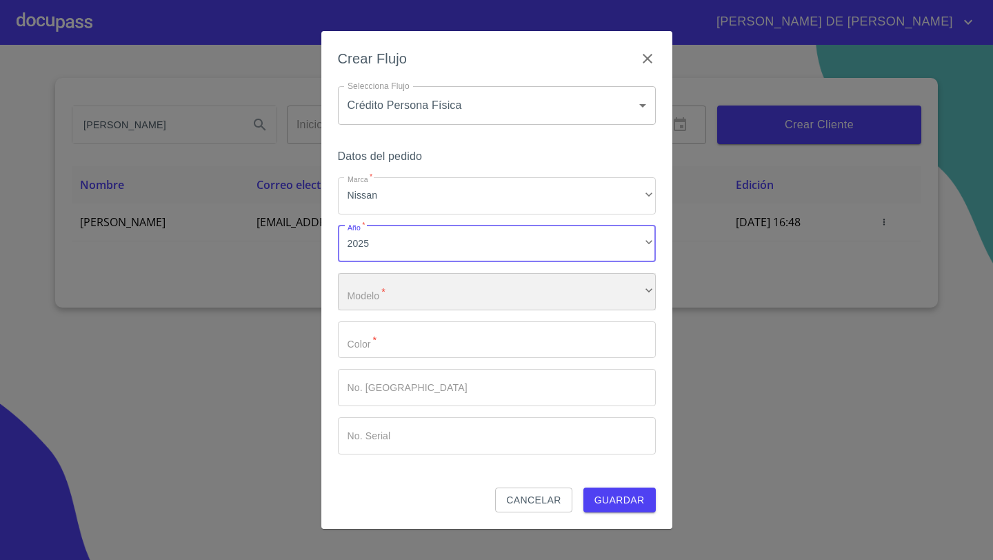
click at [377, 288] on div "​" at bounding box center [497, 291] width 318 height 37
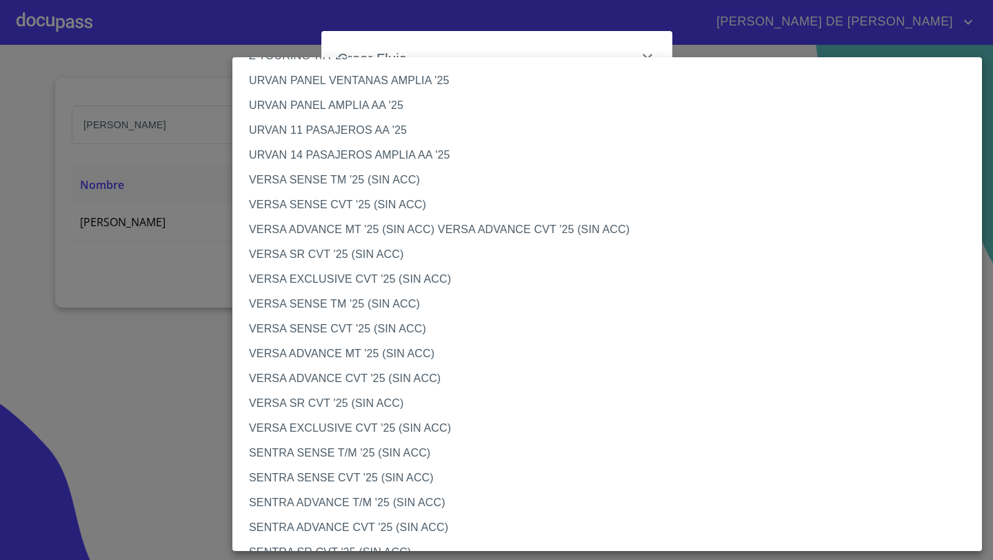
scroll to position [431, 0]
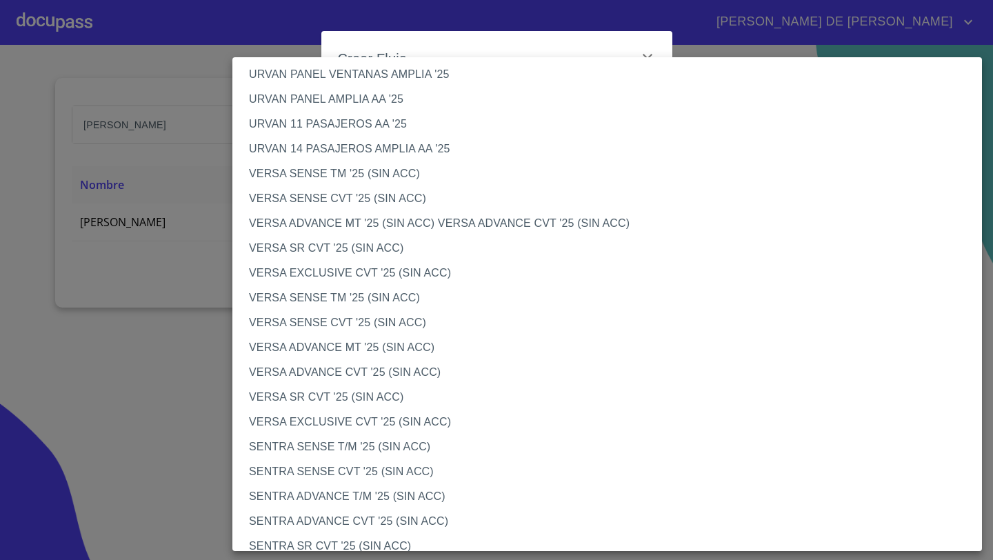
click at [328, 373] on li "VERSA ADVANCE CVT '25 (SIN ACC)" at bounding box center [607, 372] width 750 height 25
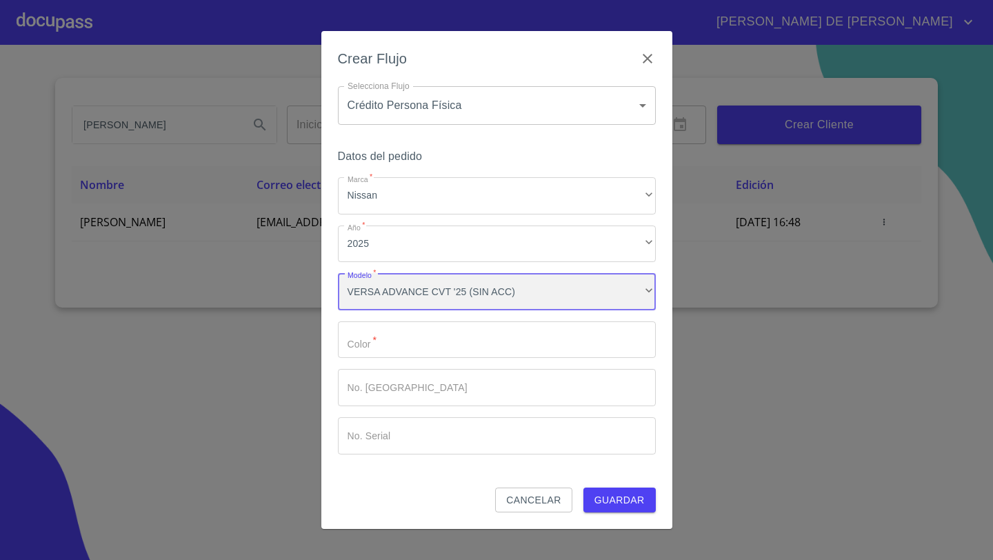
click at [388, 308] on div "VERSA ADVANCE CVT '25 (SIN ACC)" at bounding box center [497, 291] width 318 height 37
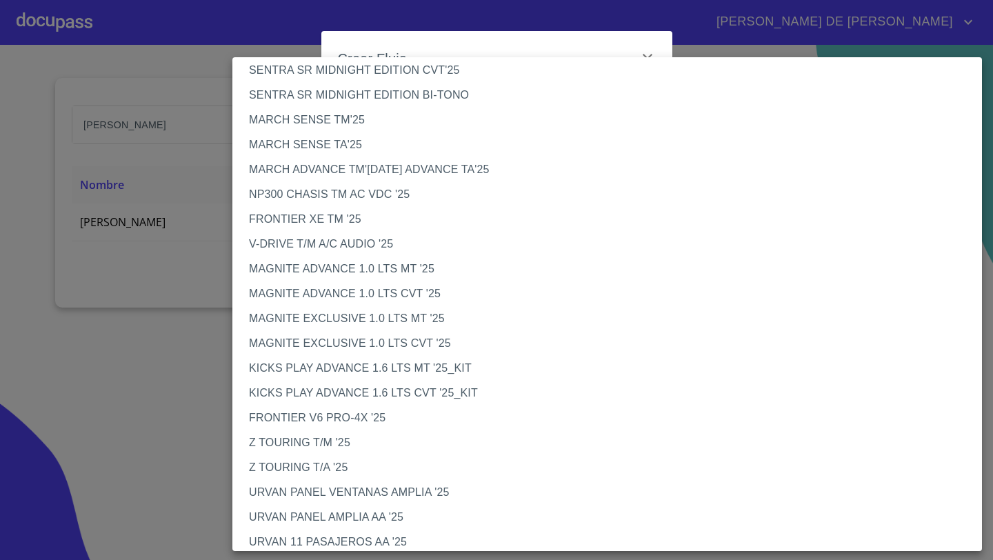
scroll to position [17, 0]
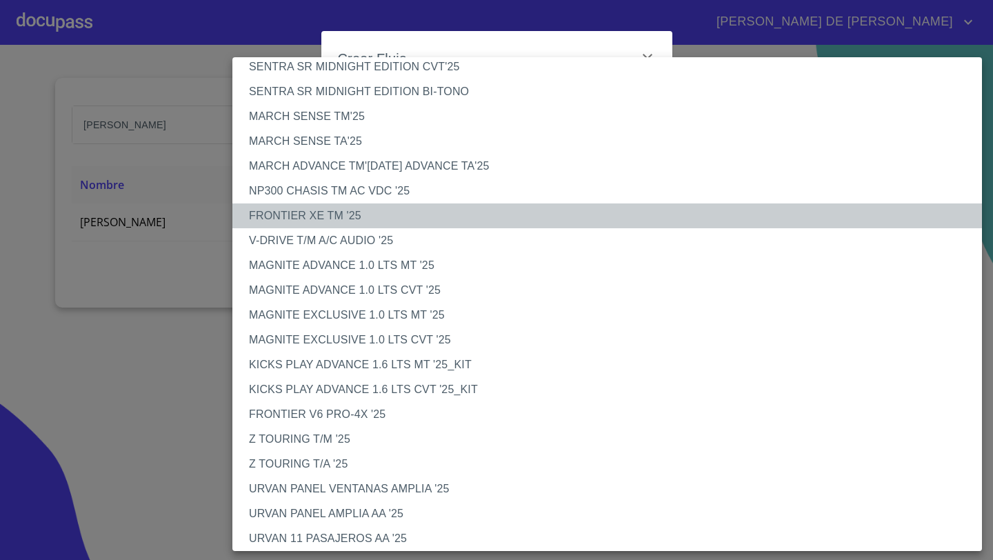
click at [317, 210] on li "FRONTIER XE TM '25" at bounding box center [607, 215] width 750 height 25
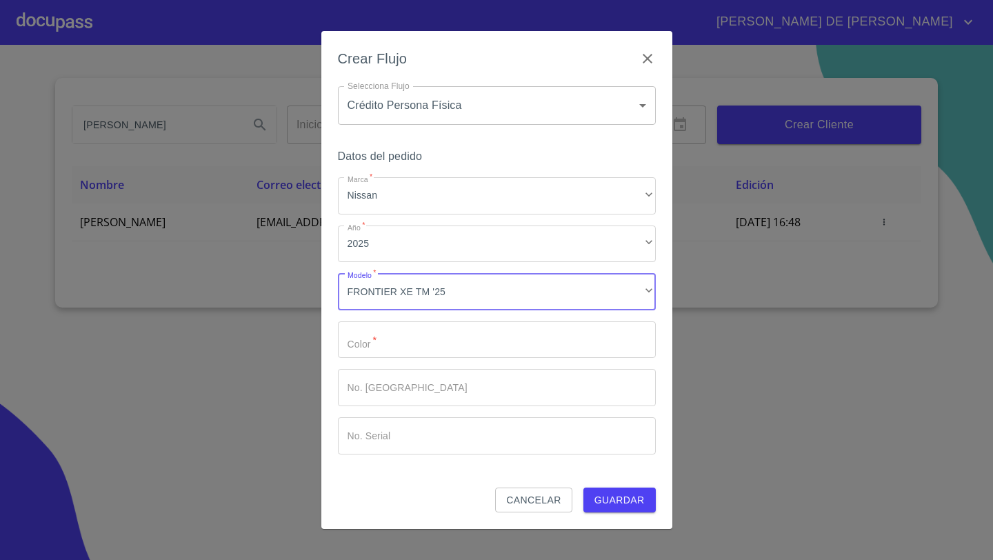
click at [394, 339] on input "Marca   *" at bounding box center [497, 339] width 318 height 37
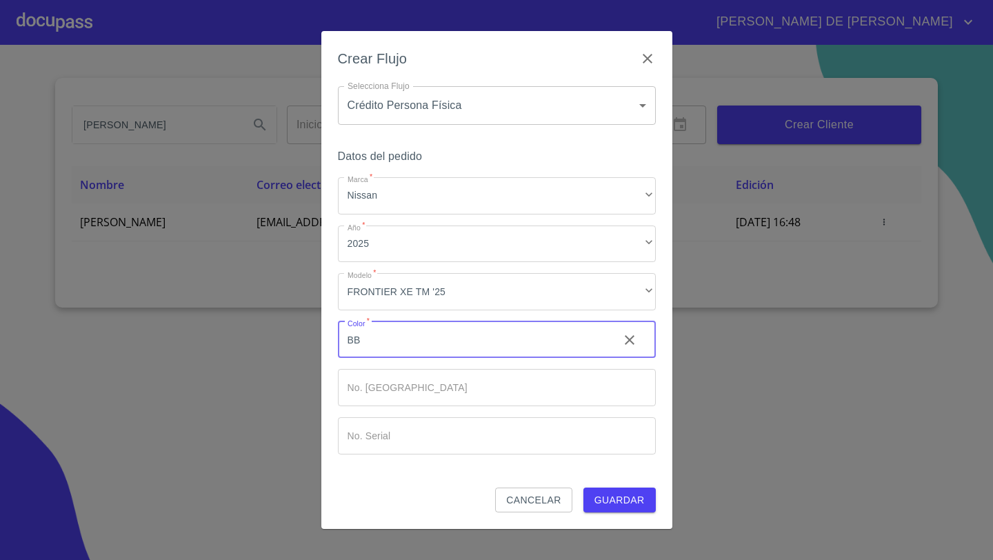
type input "BB"
click at [544, 497] on span "Cancelar" at bounding box center [533, 500] width 54 height 17
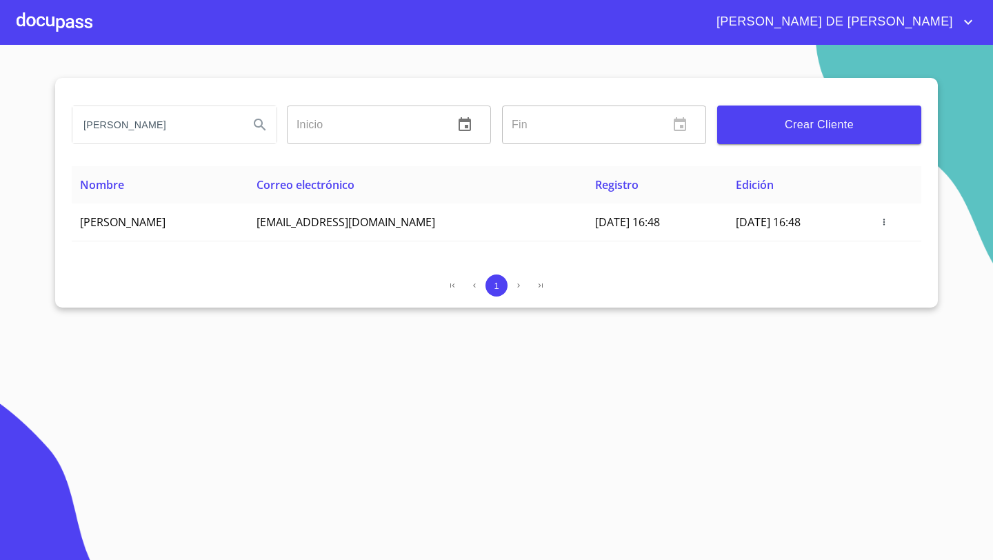
click at [63, 19] on div at bounding box center [55, 22] width 76 height 44
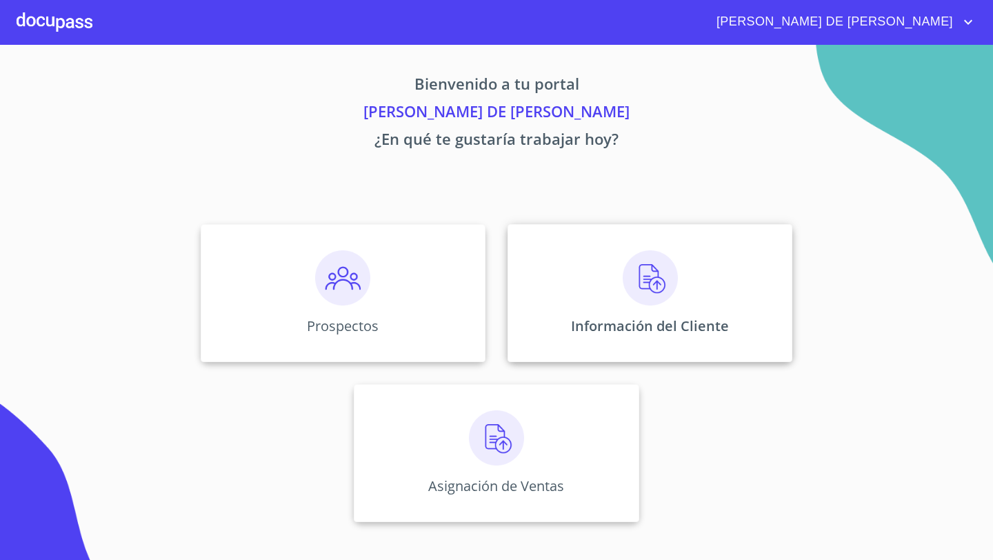
click at [704, 307] on div "Información del Cliente" at bounding box center [650, 293] width 285 height 138
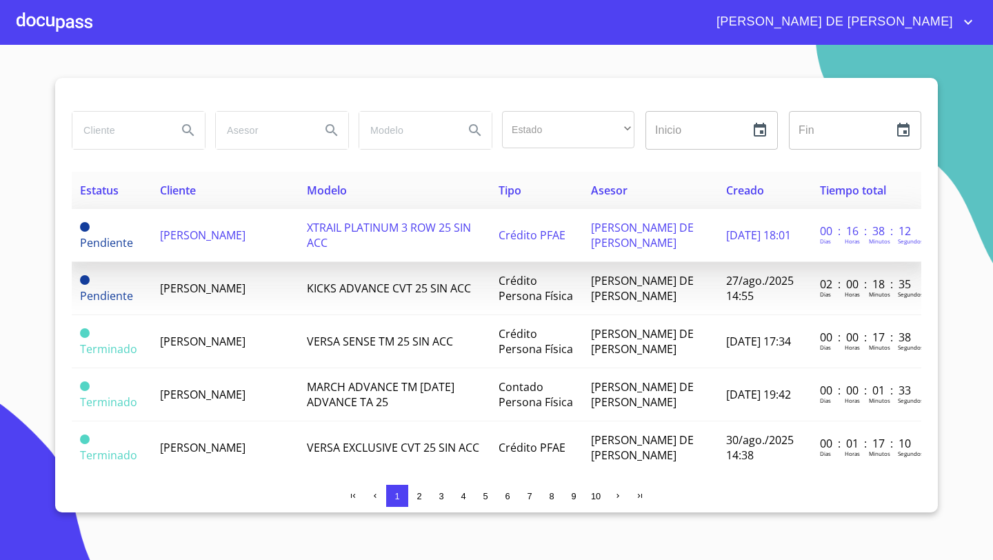
click at [202, 231] on span "[PERSON_NAME]" at bounding box center [203, 235] width 86 height 15
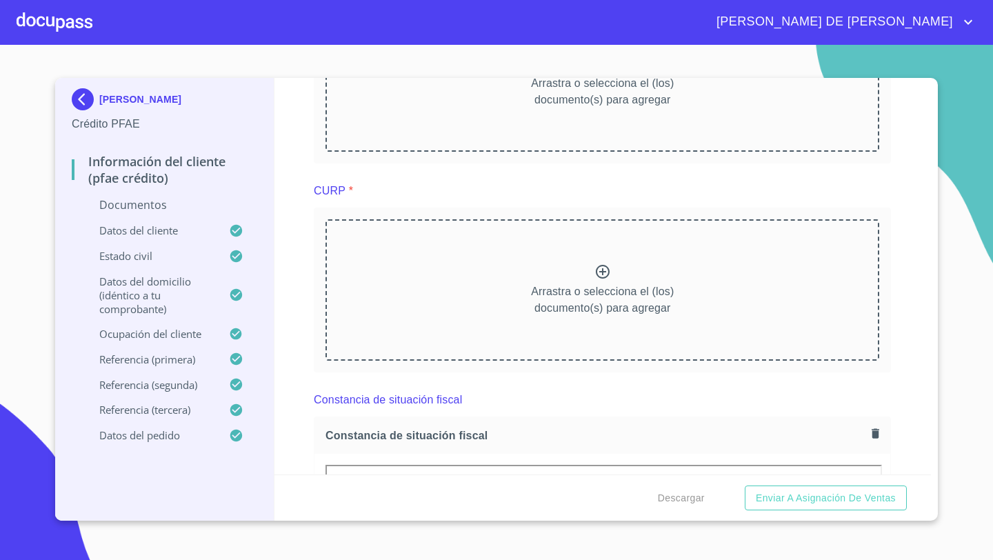
scroll to position [1923, 0]
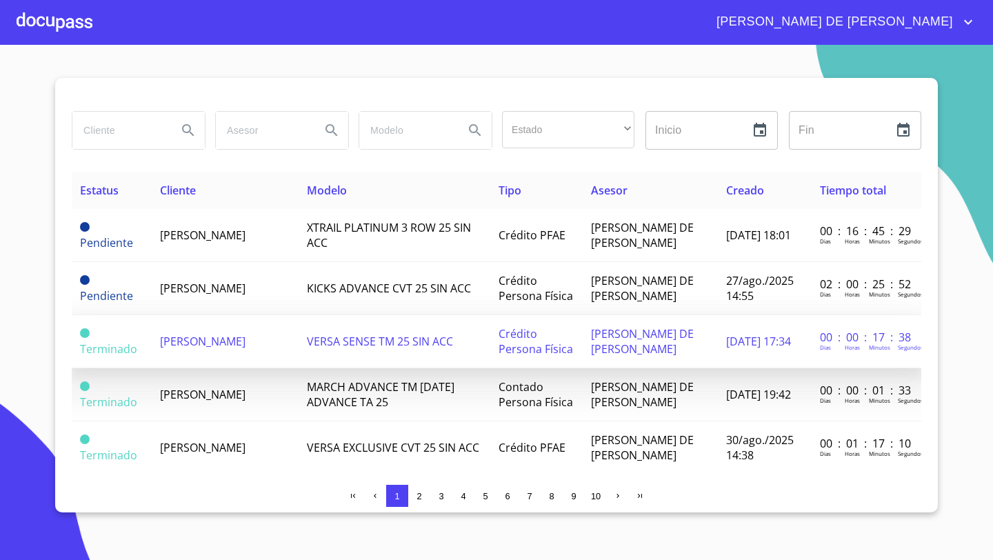
click at [192, 338] on span "[PERSON_NAME]" at bounding box center [203, 341] width 86 height 15
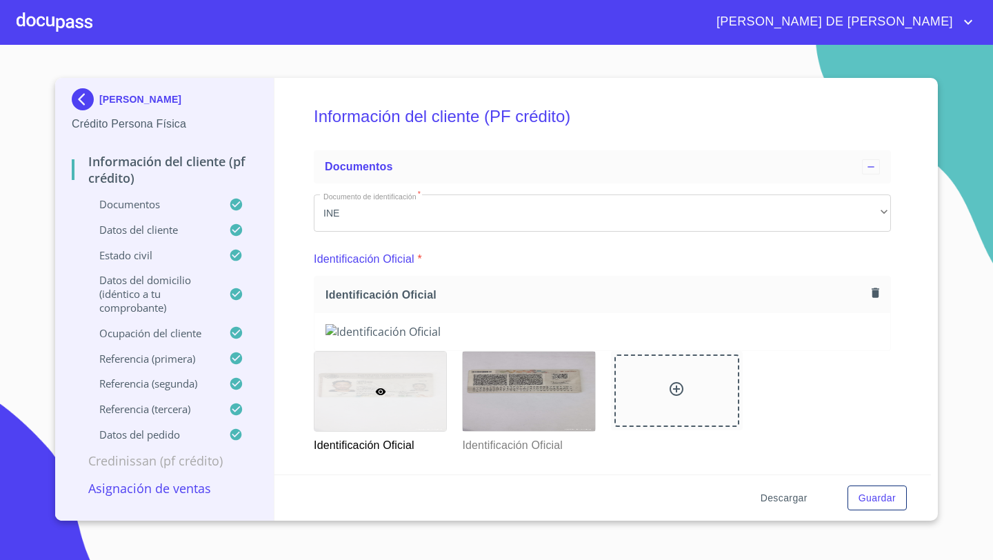
click at [782, 499] on span "Descargar" at bounding box center [784, 498] width 47 height 17
